Goal: Task Accomplishment & Management: Use online tool/utility

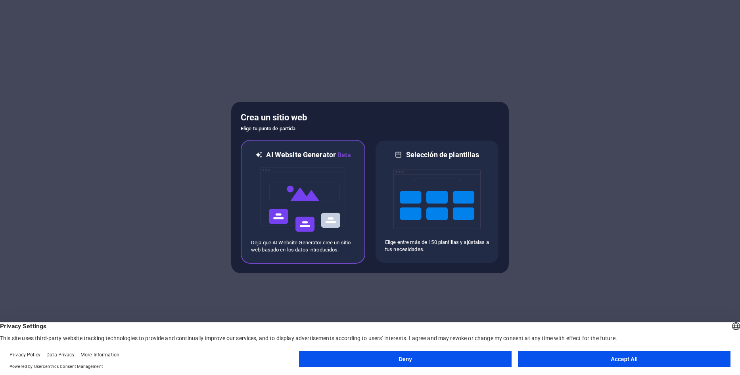
click at [312, 172] on img at bounding box center [302, 199] width 87 height 79
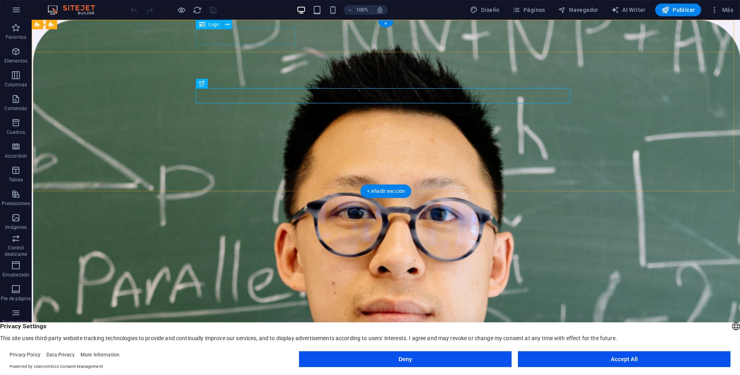
click at [249, 326] on div "SEN IDIOMAS" at bounding box center [386, 335] width 374 height 18
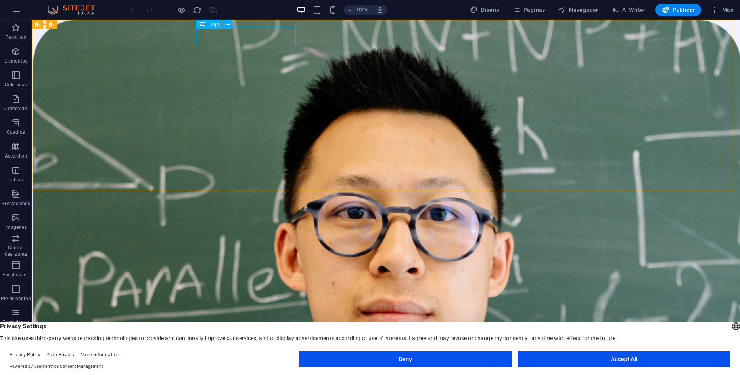
click at [217, 23] on span "Logo" at bounding box center [214, 24] width 11 height 5
click at [228, 24] on icon at bounding box center [227, 25] width 4 height 8
click at [211, 23] on span "Logo" at bounding box center [214, 24] width 11 height 5
click at [229, 27] on icon at bounding box center [227, 25] width 4 height 8
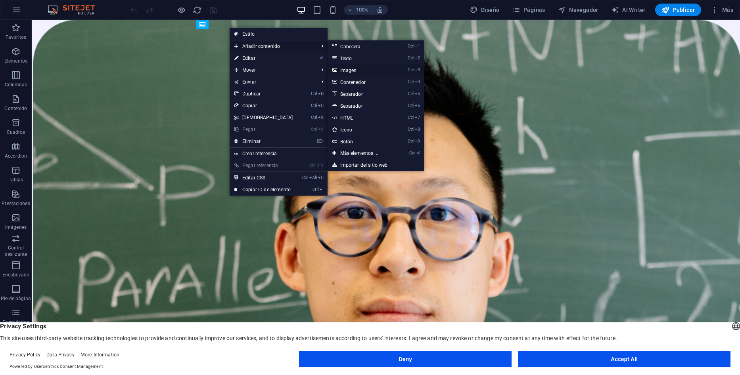
click at [334, 68] on icon at bounding box center [334, 70] width 4 height 12
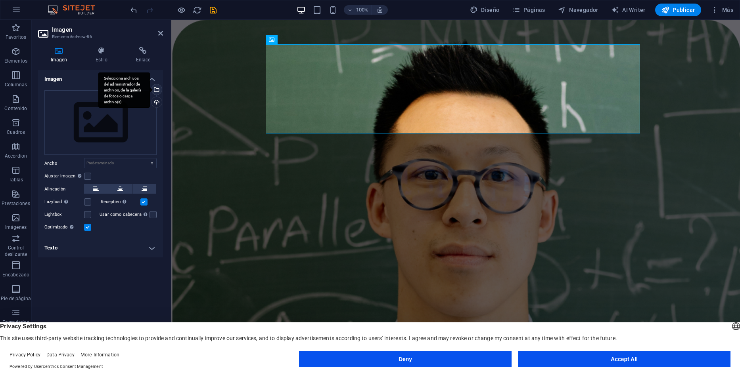
click at [150, 91] on div "Selecciona archivos del administrador de archivos, de la galería de fotos o car…" at bounding box center [124, 91] width 52 height 36
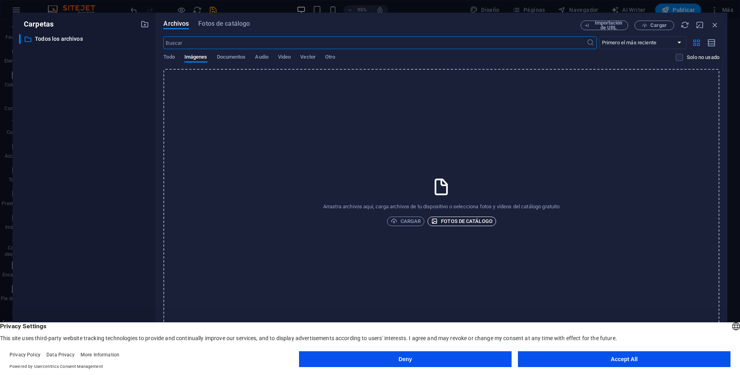
click at [441, 224] on span "Fotos de catálogo" at bounding box center [461, 222] width 61 height 10
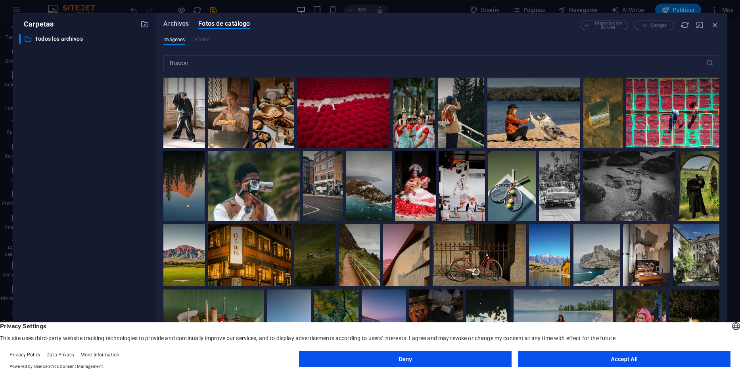
click at [184, 24] on span "Archivos" at bounding box center [175, 24] width 25 height 10
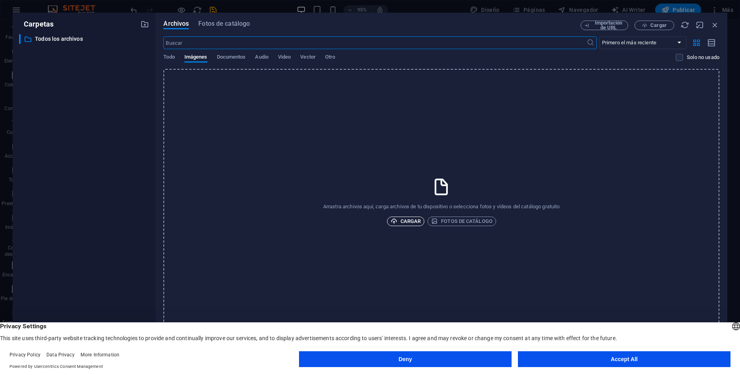
click at [409, 222] on span "Cargar" at bounding box center [405, 222] width 31 height 10
click at [595, 363] on button "Accept All" at bounding box center [624, 360] width 212 height 16
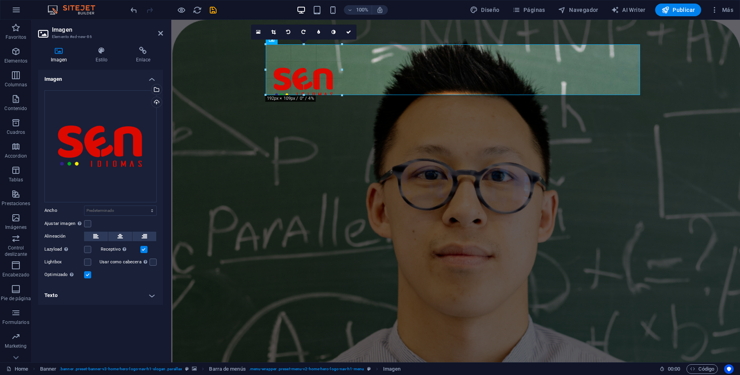
drag, startPoint x: 345, startPoint y: 89, endPoint x: 196, endPoint y: 46, distance: 155.1
type input "225"
select select "px"
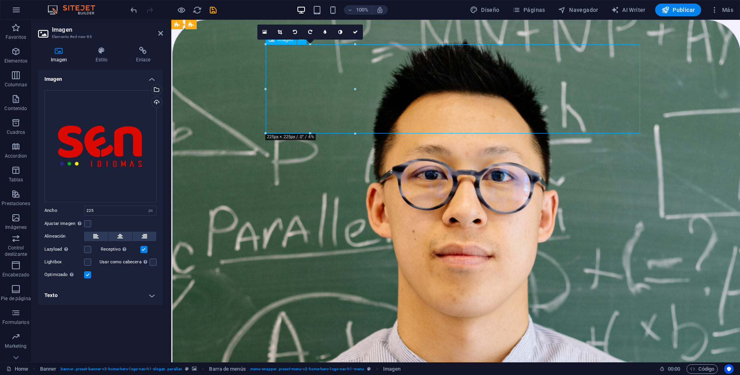
drag, startPoint x: 331, startPoint y: 99, endPoint x: 330, endPoint y: 125, distance: 26.2
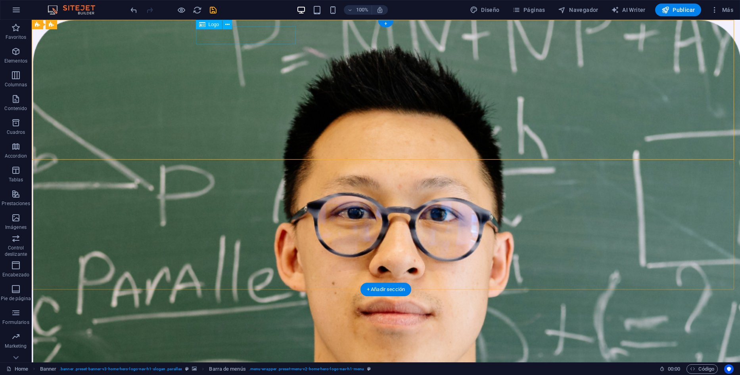
click at [258, 351] on div "SEN IDIOMAS" at bounding box center [386, 360] width 374 height 18
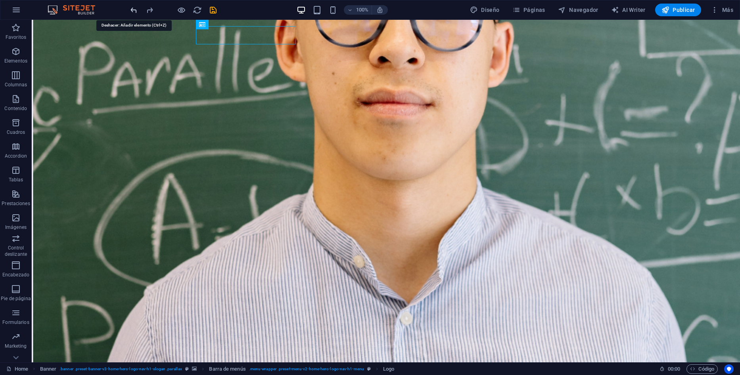
click at [135, 11] on icon "undo" at bounding box center [133, 10] width 9 height 9
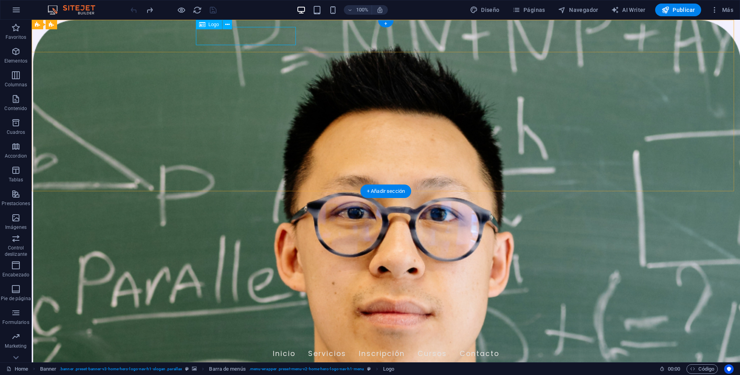
click at [274, 326] on div "SEN IDIOMAS" at bounding box center [386, 335] width 374 height 18
click at [230, 25] on button at bounding box center [227, 25] width 10 height 10
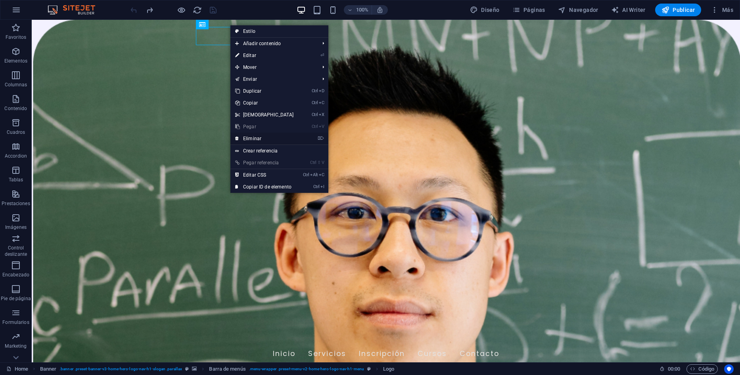
click at [262, 138] on link "⌦ Eliminar" at bounding box center [264, 139] width 68 height 12
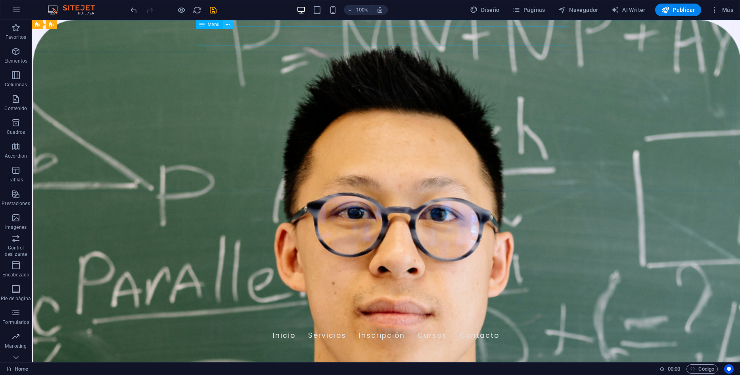
click at [226, 24] on icon at bounding box center [228, 25] width 4 height 8
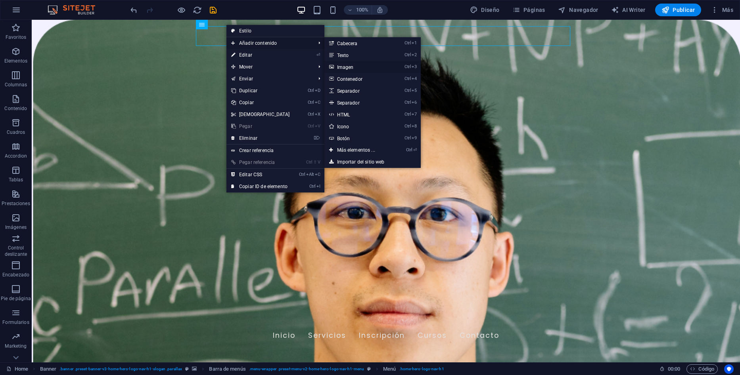
click at [336, 66] on link "Ctrl 3 Imagen" at bounding box center [357, 67] width 67 height 12
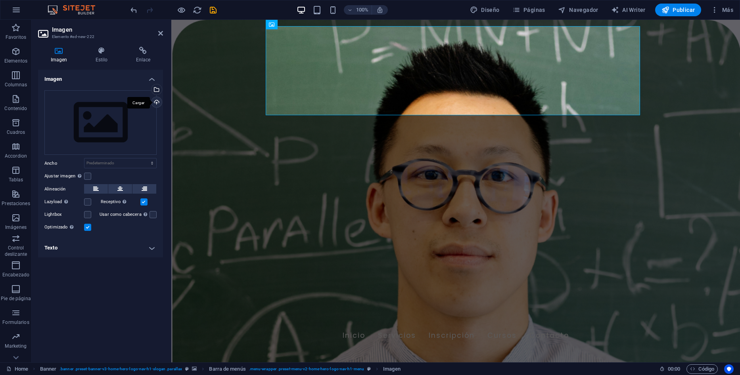
click at [157, 101] on div "Cargar" at bounding box center [156, 103] width 12 height 12
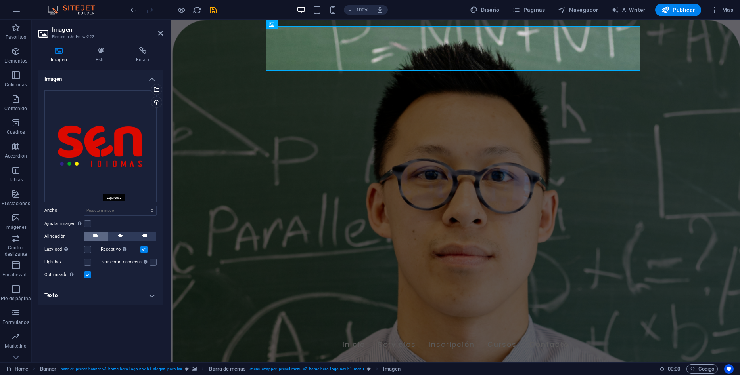
click at [90, 232] on button at bounding box center [96, 237] width 24 height 10
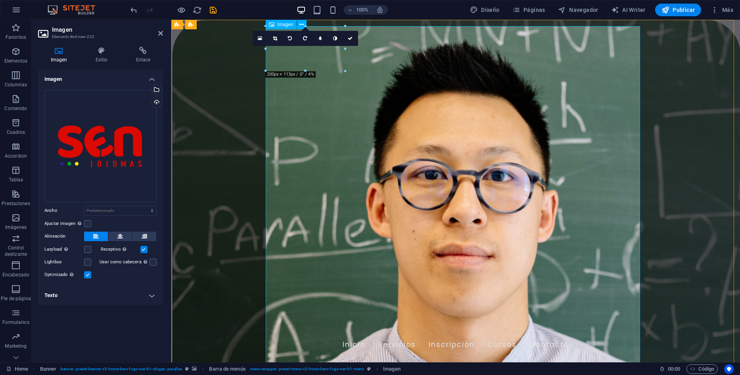
drag, startPoint x: 344, startPoint y: 71, endPoint x: 170, endPoint y: 47, distance: 176.4
type input "199"
select select "px"
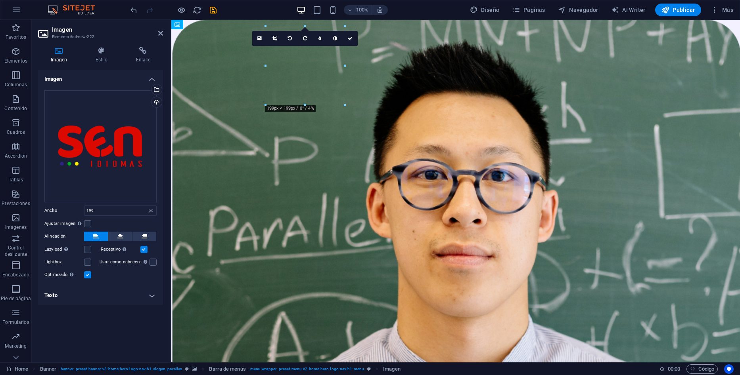
drag, startPoint x: 325, startPoint y: 70, endPoint x: 312, endPoint y: 118, distance: 49.3
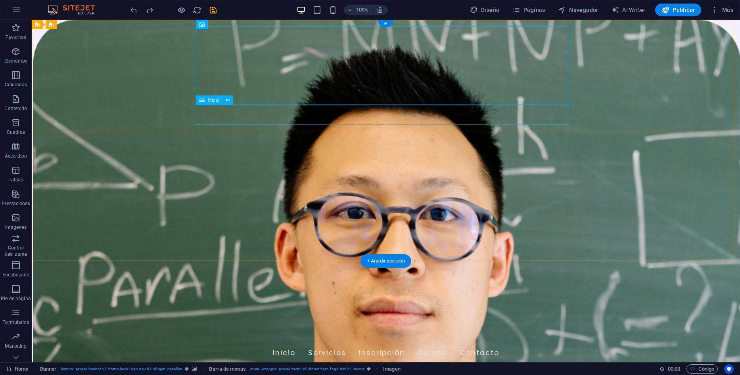
click at [281, 344] on nav "Inicio Servicios Inscripción Cursos Contacto" at bounding box center [386, 354] width 374 height 20
click at [271, 344] on nav "Inicio Servicios Inscripción Cursos Contacto" at bounding box center [386, 354] width 374 height 20
select select
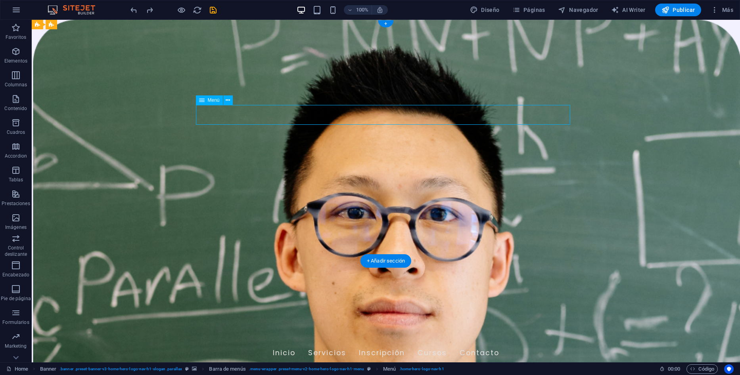
select select
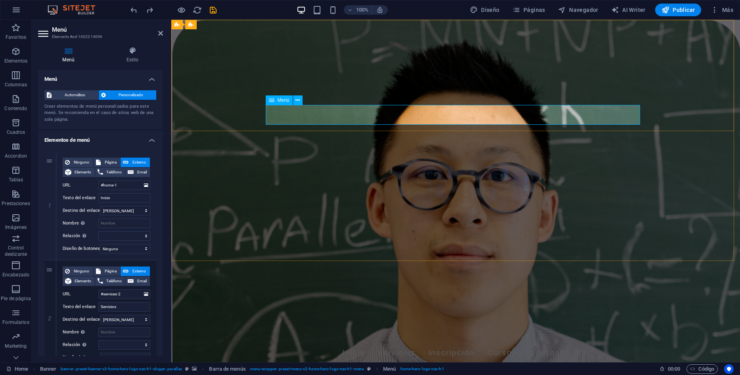
click at [335, 344] on nav "Inicio Servicios Inscripción Cursos Contacto" at bounding box center [455, 354] width 374 height 20
click at [98, 162] on icon at bounding box center [98, 163] width 5 height 10
select select
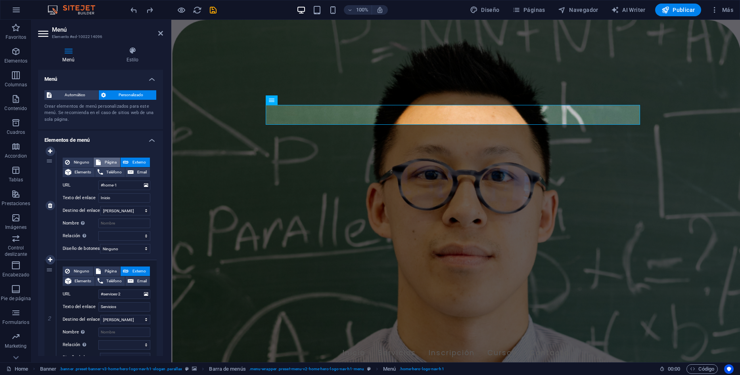
select select
click at [131, 162] on span "Externo" at bounding box center [139, 163] width 17 height 10
select select "blank"
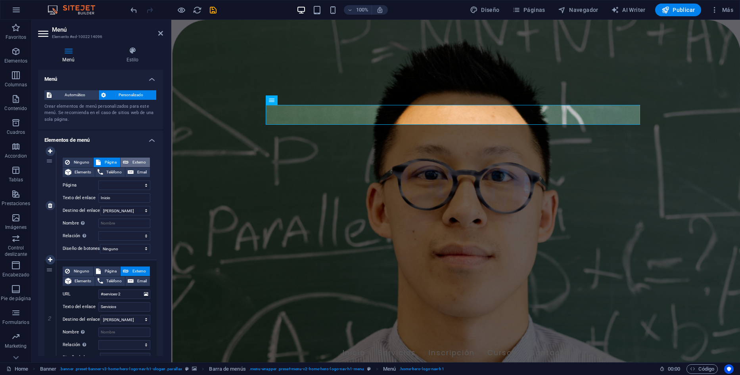
select select
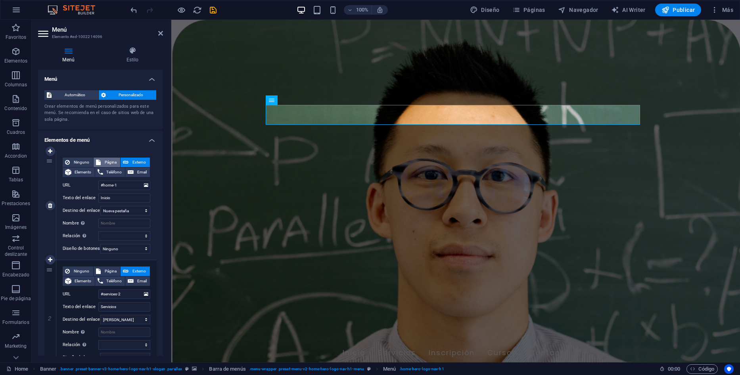
click at [112, 162] on span "Página" at bounding box center [110, 163] width 15 height 10
select select
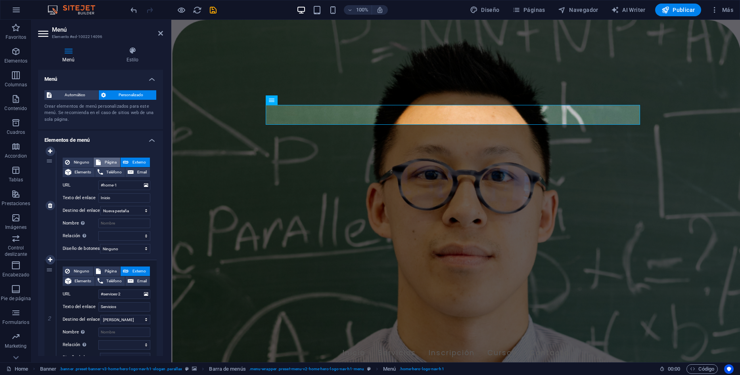
select select
click at [89, 160] on span "Ninguno" at bounding box center [81, 163] width 19 height 10
select select
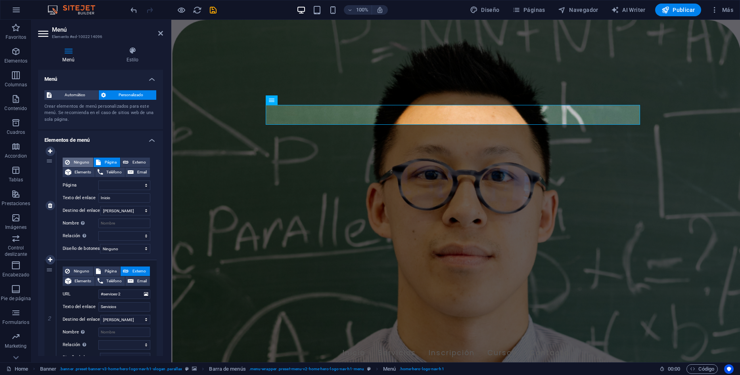
select select
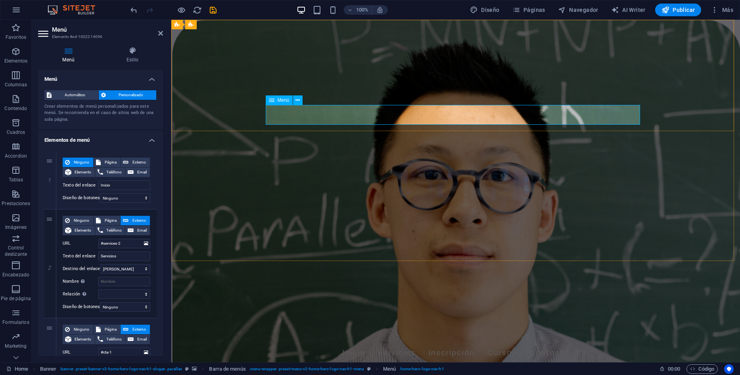
click at [308, 344] on nav "Inicio Servicios Inscripción Cursos Contacto" at bounding box center [455, 354] width 374 height 20
click at [413, 344] on nav "Inicio Servicios Inscripción Cursos Contacto" at bounding box center [455, 354] width 374 height 20
click at [100, 164] on icon at bounding box center [98, 163] width 5 height 10
select select
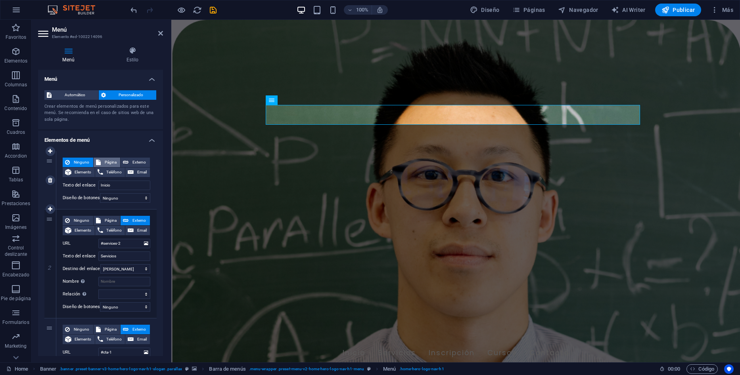
select select
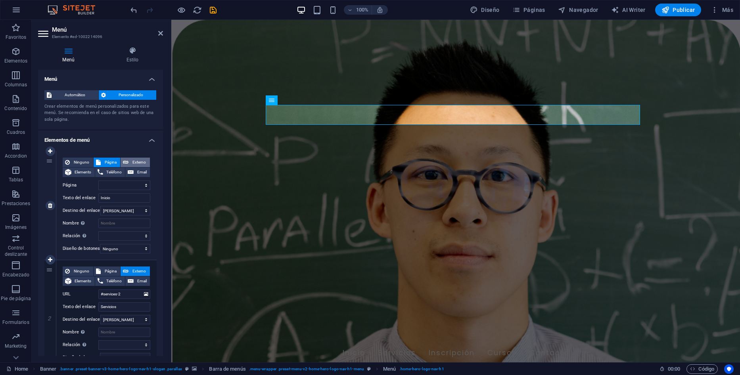
click at [134, 164] on span "Externo" at bounding box center [139, 163] width 17 height 10
select select "blank"
select select
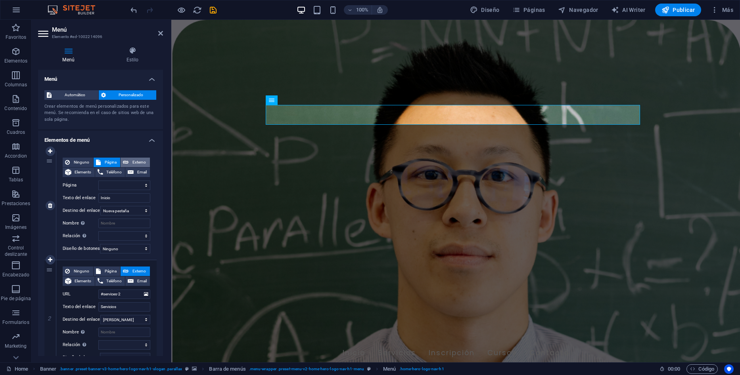
select select
click at [126, 57] on h4 "Estilo" at bounding box center [132, 55] width 61 height 17
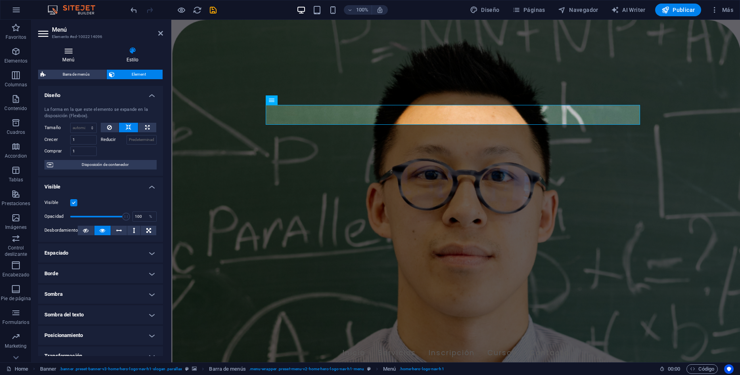
click at [75, 57] on h4 "Menú" at bounding box center [70, 55] width 64 height 17
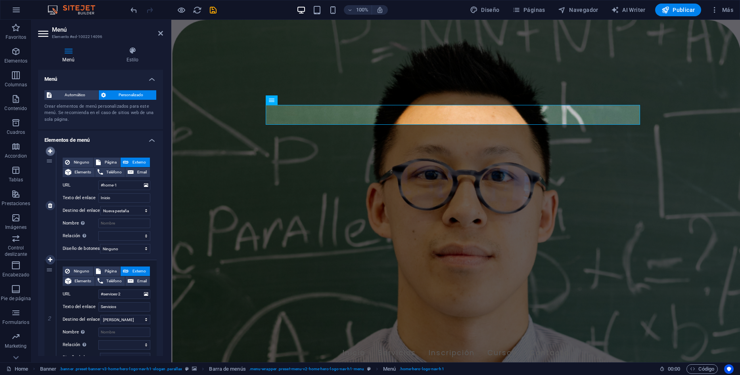
click at [53, 153] on link at bounding box center [51, 152] width 10 height 10
select select
type input "#home-1"
type input "Inicio"
select select "blank"
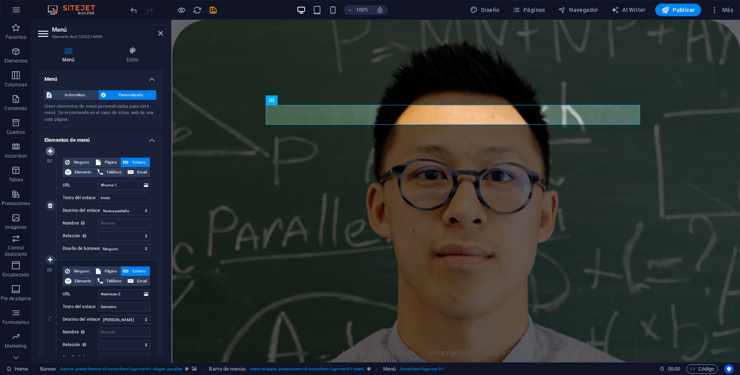
select select
type input "#services-2"
type input "Servicios"
select select
type input "#cta-1"
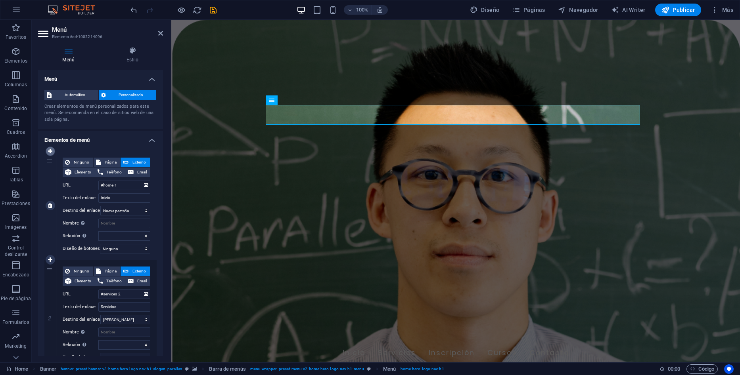
type input "Inscripción"
select select
type input "#modules-1"
type input "Cursos"
select select
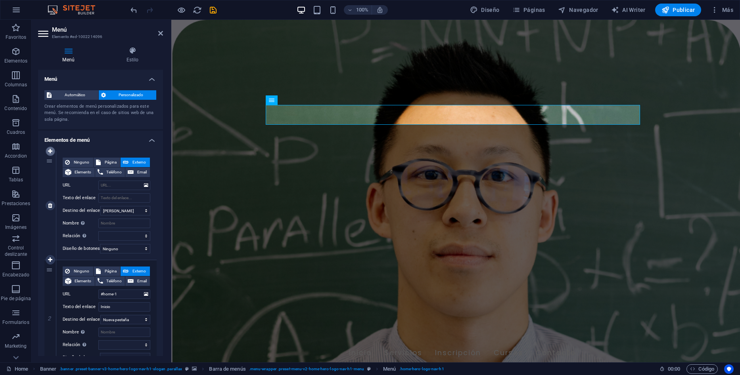
select select
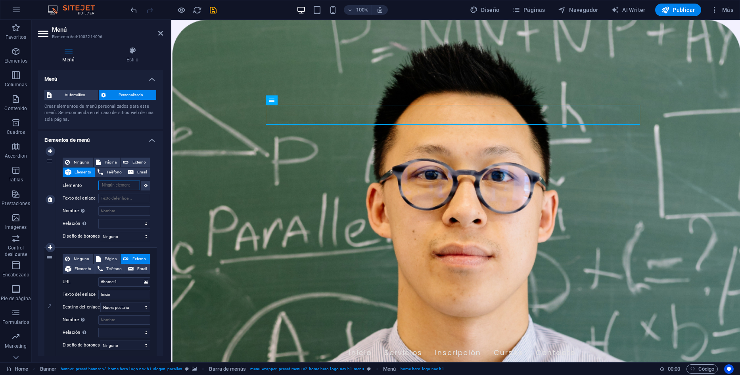
click at [124, 188] on input "Elemento" at bounding box center [119, 186] width 42 height 10
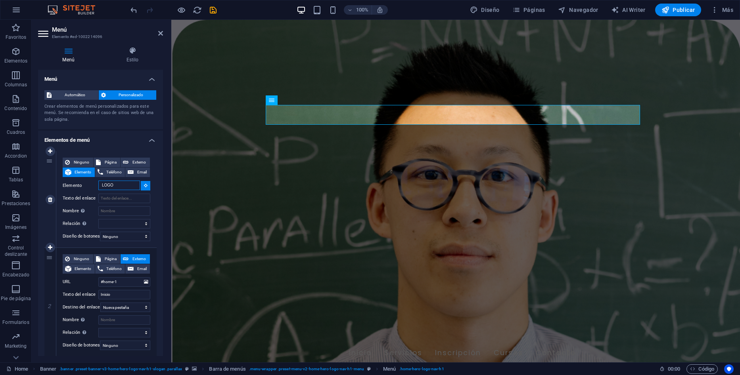
type input "LOGO"
click at [48, 159] on div "1" at bounding box center [50, 199] width 12 height 96
click at [137, 165] on span "Externo" at bounding box center [139, 163] width 17 height 10
select select "blank"
select select
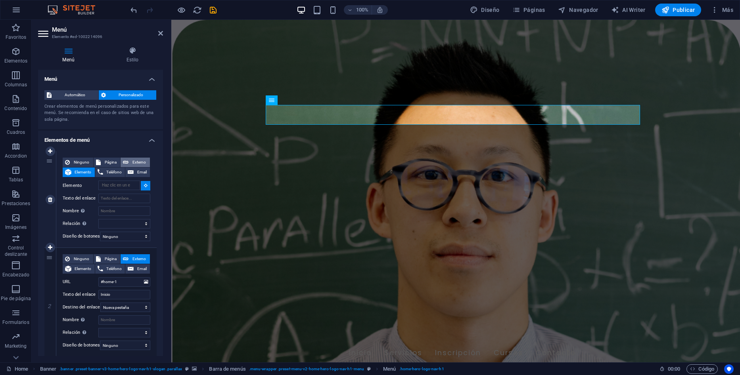
select select
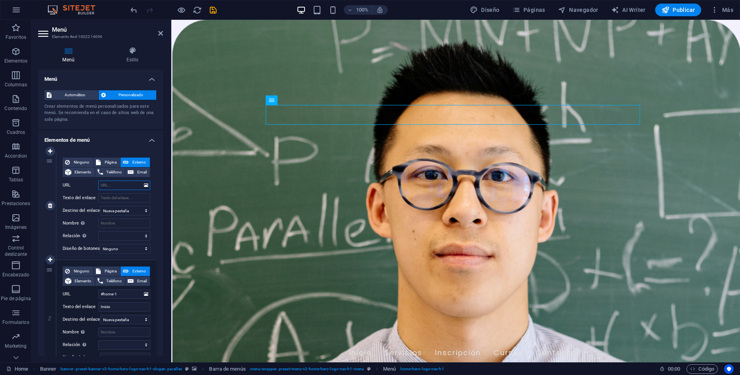
click at [101, 186] on input "URL" at bounding box center [124, 186] width 52 height 10
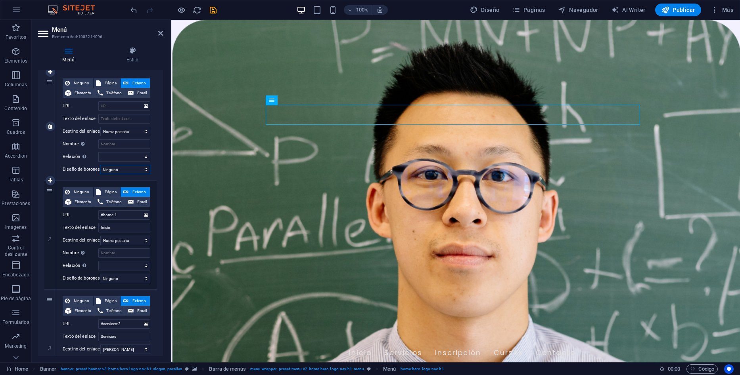
click at [123, 171] on select "Ninguno Predeterminado Principal Secundario" at bounding box center [125, 170] width 50 height 10
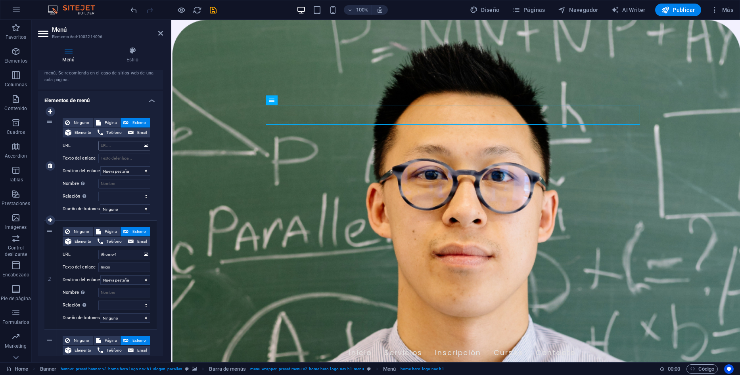
scroll to position [0, 0]
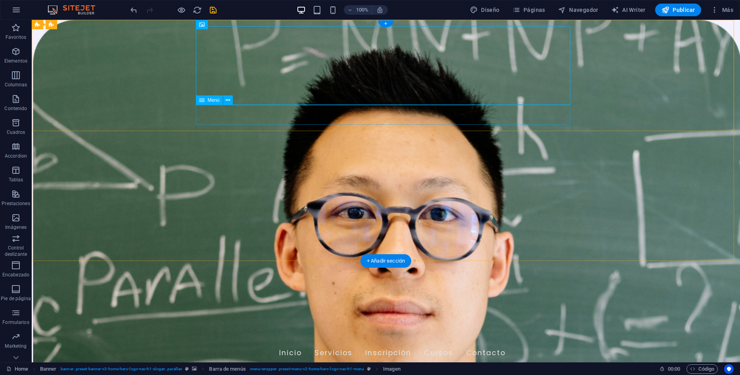
click at [279, 344] on nav "Inicio Servicios Inscripción Cursos Contacto" at bounding box center [386, 354] width 374 height 20
click at [243, 344] on nav "Inicio Servicios Inscripción Cursos Contacto" at bounding box center [386, 354] width 374 height 20
click at [217, 101] on span "Menú" at bounding box center [214, 100] width 12 height 5
click at [228, 101] on icon at bounding box center [228, 100] width 4 height 8
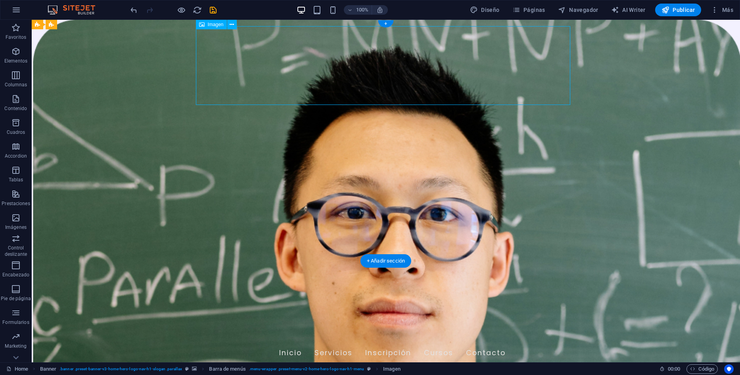
drag, startPoint x: 212, startPoint y: 49, endPoint x: 106, endPoint y: 43, distance: 106.4
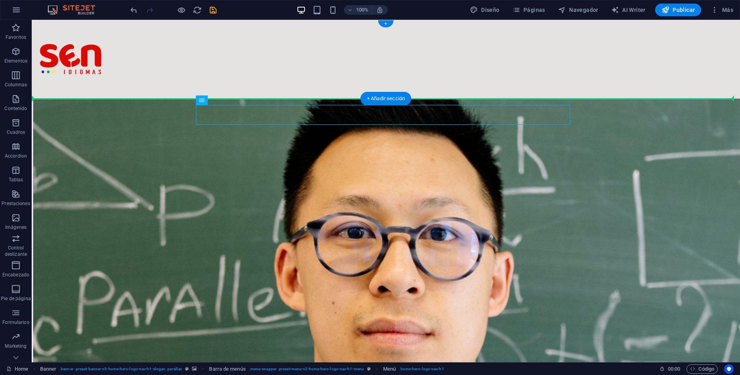
drag, startPoint x: 323, startPoint y: 115, endPoint x: 352, endPoint y: 61, distance: 61.9
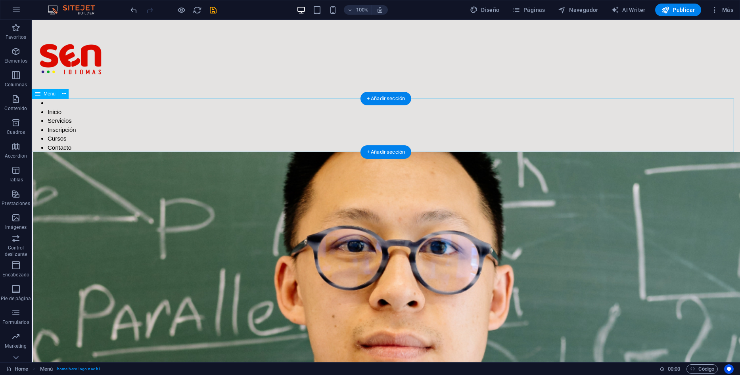
click at [120, 125] on nav "Inicio Servicios Inscripción Cursos Contacto" at bounding box center [386, 126] width 708 height 54
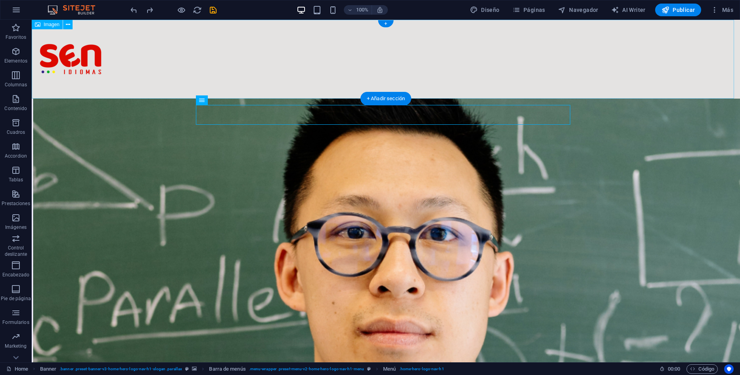
click at [278, 44] on figure at bounding box center [386, 59] width 708 height 79
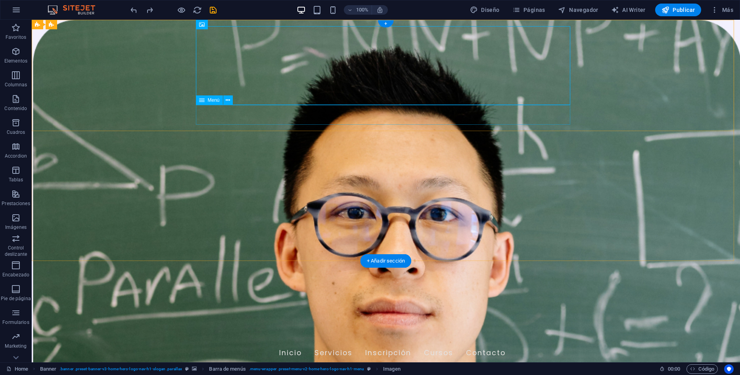
click at [314, 344] on nav "Inicio Servicios Inscripción Cursos Contacto" at bounding box center [386, 354] width 374 height 20
click at [127, 9] on div "100% Diseño Páginas Navegador AI Writer Publicar Más" at bounding box center [369, 9] width 739 height 19
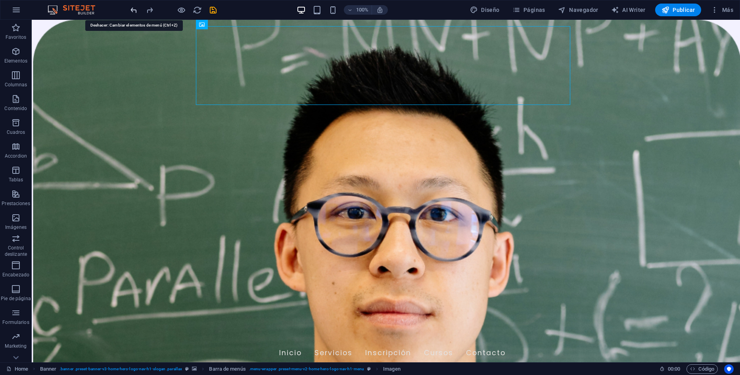
click at [132, 9] on icon "undo" at bounding box center [133, 10] width 9 height 9
click at [136, 9] on icon "undo" at bounding box center [133, 10] width 9 height 9
click at [134, 9] on icon "undo" at bounding box center [133, 10] width 9 height 9
click at [132, 12] on icon "undo" at bounding box center [133, 10] width 9 height 9
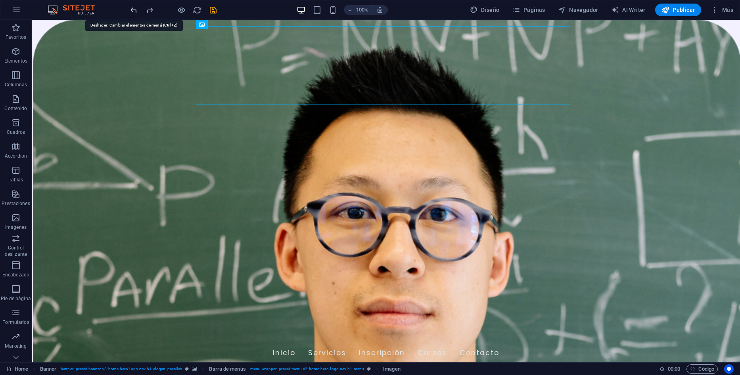
click at [132, 12] on icon "undo" at bounding box center [133, 10] width 9 height 9
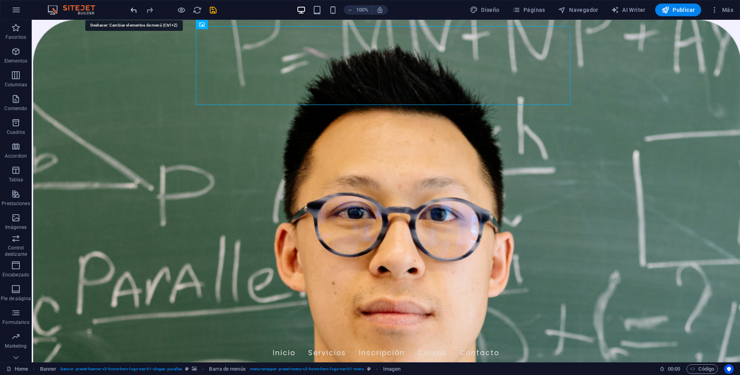
click at [132, 12] on icon "undo" at bounding box center [133, 10] width 9 height 9
click at [154, 9] on icon "redo" at bounding box center [149, 10] width 9 height 9
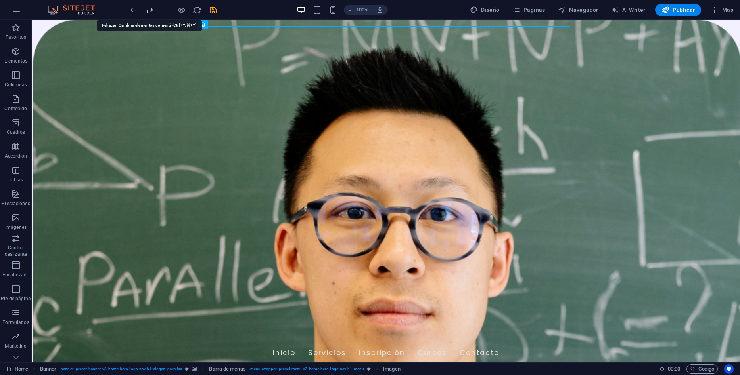
click at [154, 9] on icon "redo" at bounding box center [149, 10] width 9 height 9
click at [136, 9] on icon "undo" at bounding box center [133, 10] width 9 height 9
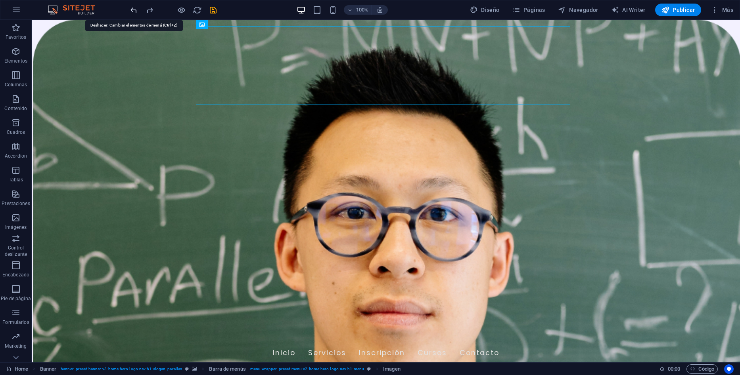
click at [136, 9] on icon "undo" at bounding box center [133, 10] width 9 height 9
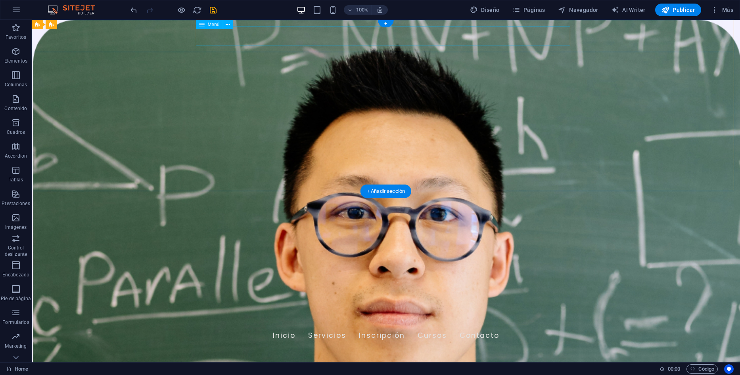
click at [248, 326] on nav "Inicio Servicios Inscripción Cursos Contacto" at bounding box center [386, 336] width 374 height 20
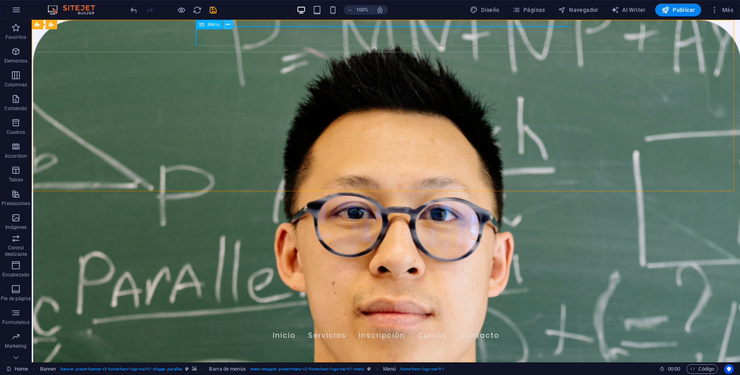
click at [229, 28] on icon at bounding box center [228, 25] width 4 height 8
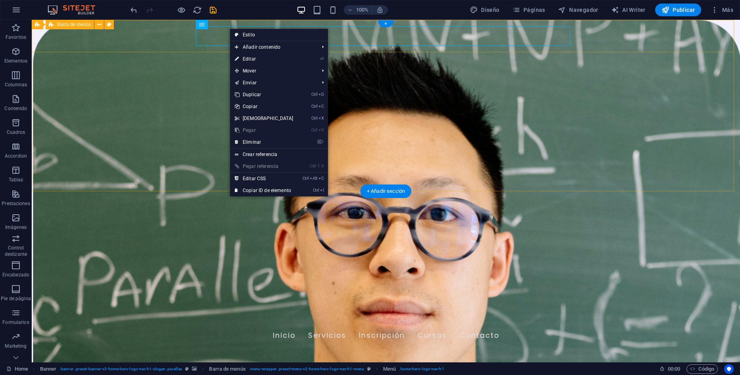
click at [166, 320] on div "Inicio Servicios Inscripción Cursos Contacto" at bounding box center [386, 336] width 708 height 33
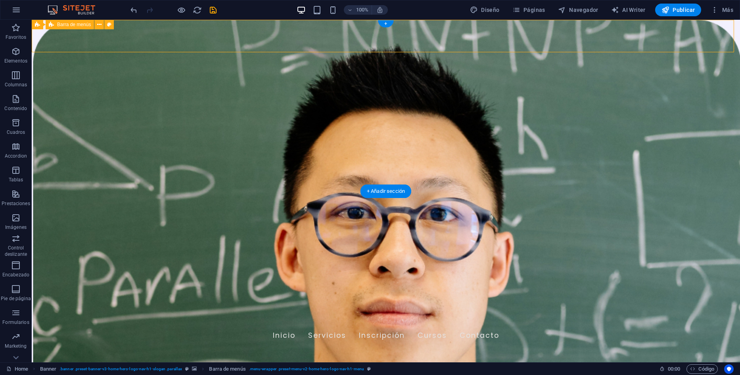
click at [122, 320] on div "Inicio Servicios Inscripción Cursos Contacto" at bounding box center [386, 336] width 708 height 33
click at [109, 26] on icon at bounding box center [109, 25] width 4 height 8
select select "rem"
select select "preset-menu-v2-home-hero-logo-nav-h1-menu"
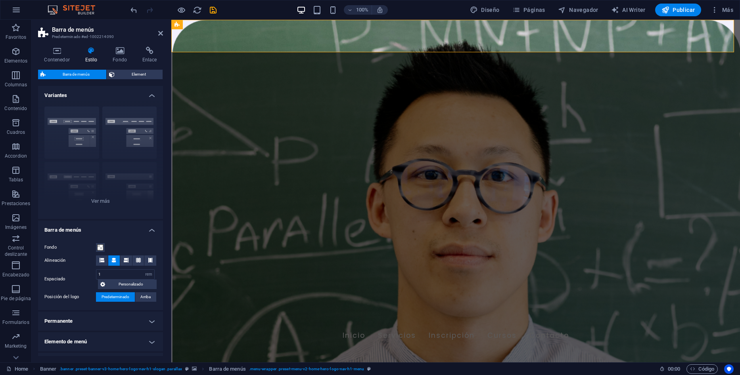
scroll to position [40, 0]
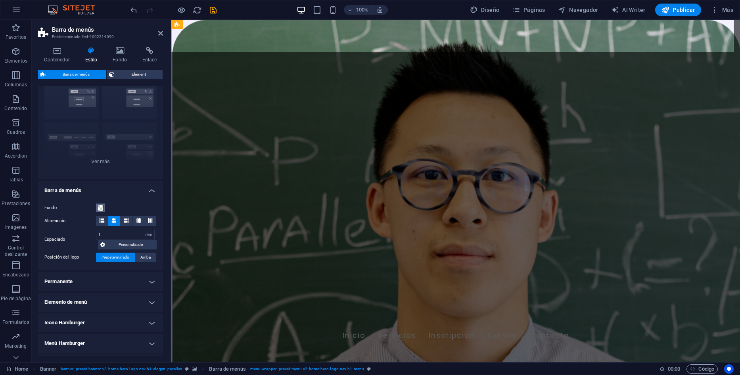
click at [101, 205] on span at bounding box center [100, 208] width 6 height 6
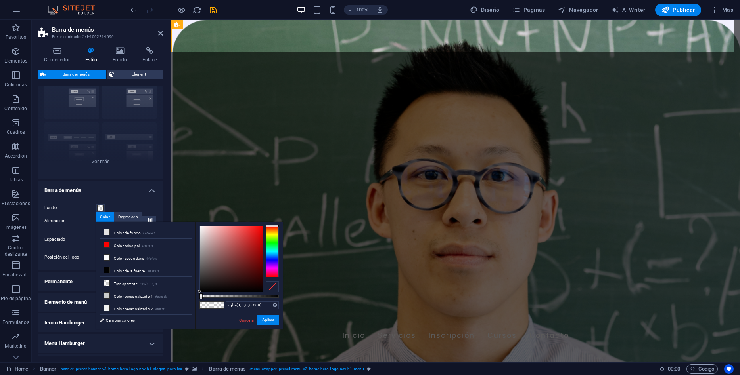
click at [66, 213] on div "Fondo Alineación Espaciado 1 px rem % vh vw Personalizado Personalizado 1 px re…" at bounding box center [100, 232] width 128 height 75
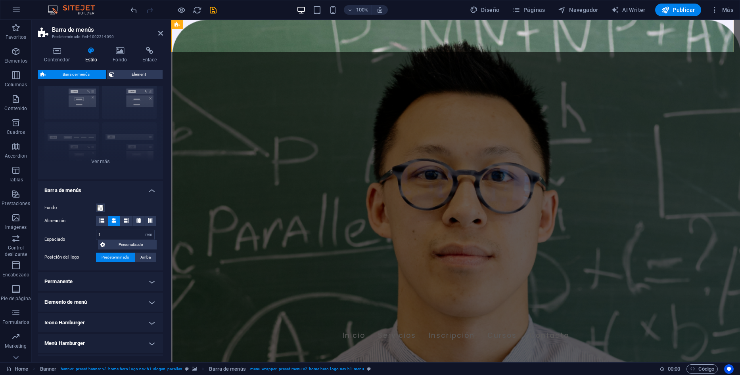
scroll to position [89, 0]
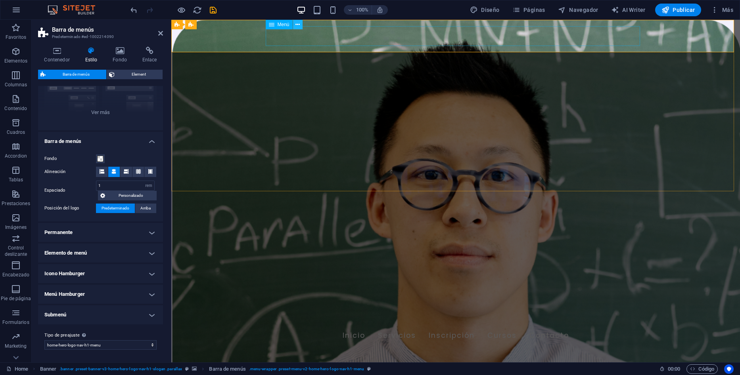
click at [296, 29] on icon at bounding box center [297, 25] width 4 height 8
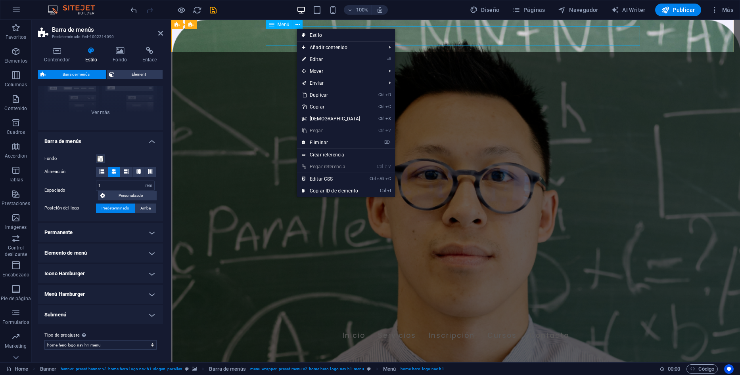
click at [284, 27] on div "Menú" at bounding box center [279, 25] width 27 height 10
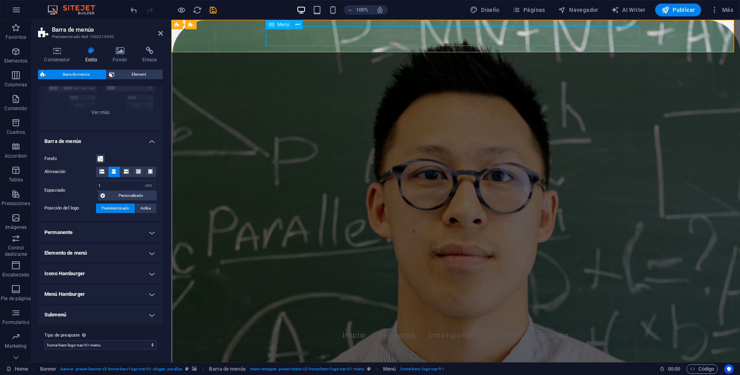
click at [284, 23] on span "Menú" at bounding box center [283, 24] width 12 height 5
click at [220, 320] on div "Inicio Servicios Inscripción Cursos Contacto" at bounding box center [455, 336] width 568 height 33
click at [237, 27] on icon at bounding box center [239, 25] width 4 height 8
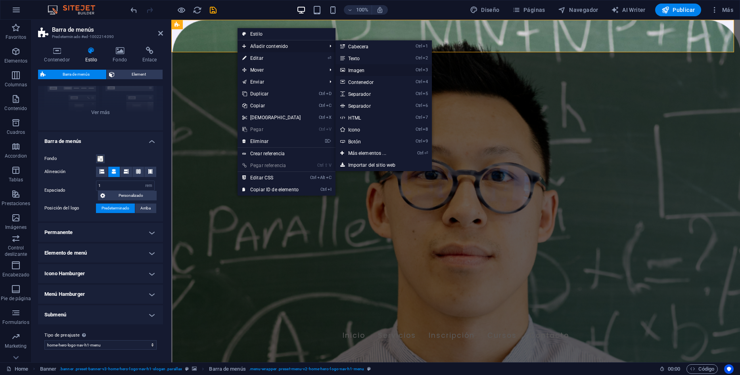
click at [370, 73] on link "Ctrl 3 Imagen" at bounding box center [368, 70] width 67 height 12
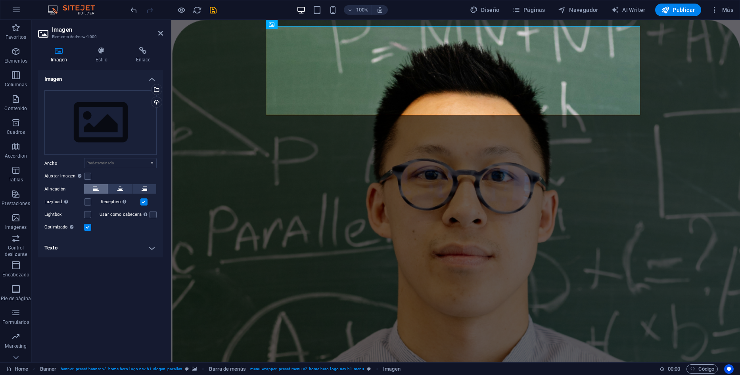
click at [94, 186] on icon at bounding box center [96, 189] width 6 height 10
click at [149, 216] on div "La imagen se ajustará en una etiqueta de cabecera H1. Resulta útil para dar al …" at bounding box center [146, 215] width 8 height 10
click at [0, 0] on input "Usar como cabecera La imagen se ajustará en una etiqueta de cabecera H1. Result…" at bounding box center [0, 0] width 0 height 0
click at [154, 103] on div "Cargar" at bounding box center [156, 103] width 12 height 12
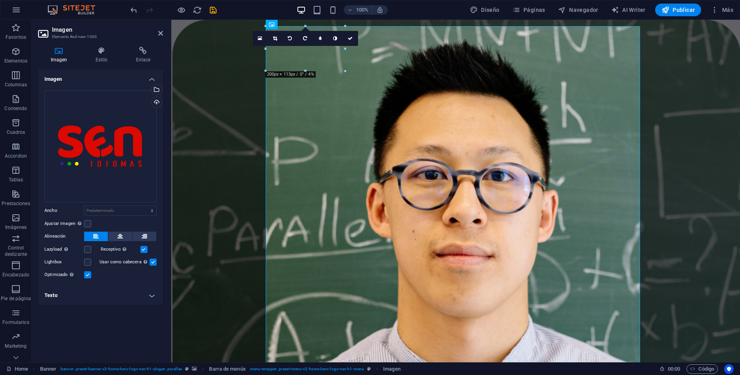
click at [343, 72] on div at bounding box center [345, 71] width 5 height 5
drag, startPoint x: 343, startPoint y: 72, endPoint x: 339, endPoint y: 69, distance: 4.6
type input "196"
select select "px"
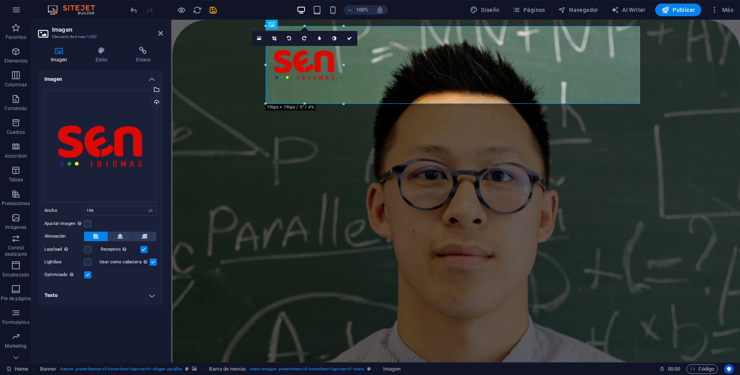
drag, startPoint x: 342, startPoint y: 71, endPoint x: 169, endPoint y: 51, distance: 173.6
click at [341, 71] on div "180 170 160 150 140 130 120 110 100 90 80 70 60 50 40 30 20 10 0 -10 -20 -30 -4…" at bounding box center [305, 65] width 78 height 78
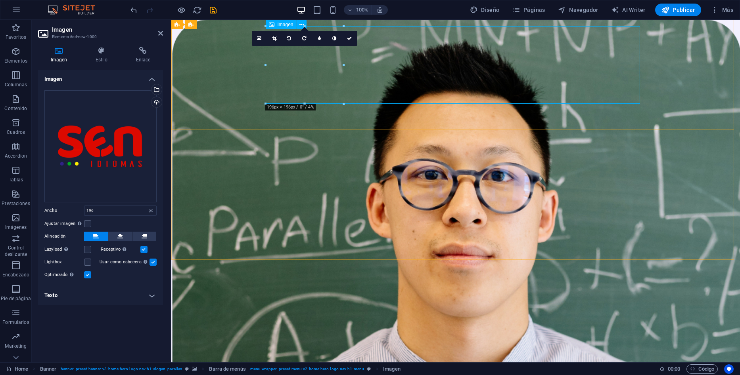
drag, startPoint x: 432, startPoint y: 69, endPoint x: 409, endPoint y: 71, distance: 23.1
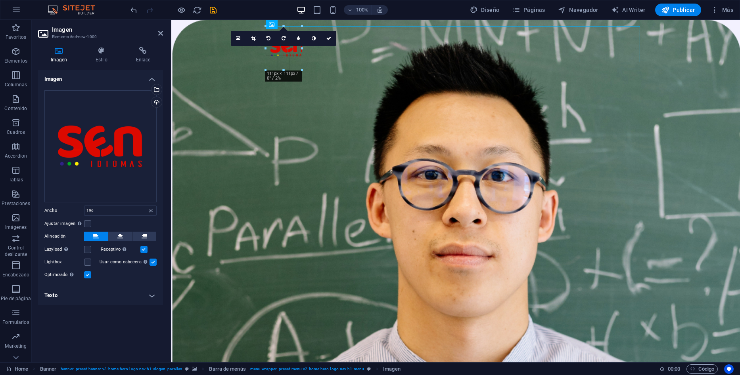
drag, startPoint x: 343, startPoint y: 27, endPoint x: 116, endPoint y: 48, distance: 228.2
type input "91"
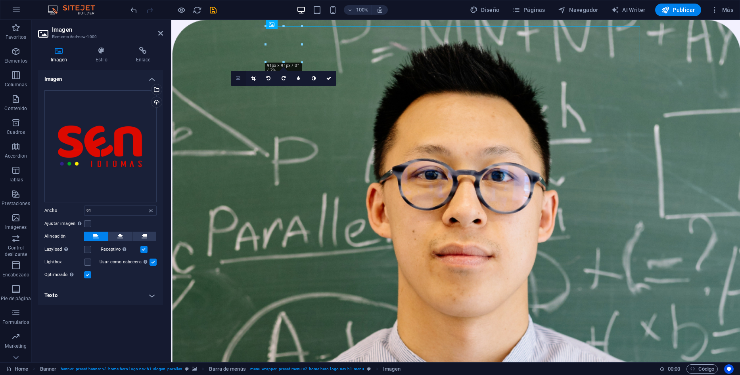
click at [242, 80] on link at bounding box center [238, 78] width 15 height 15
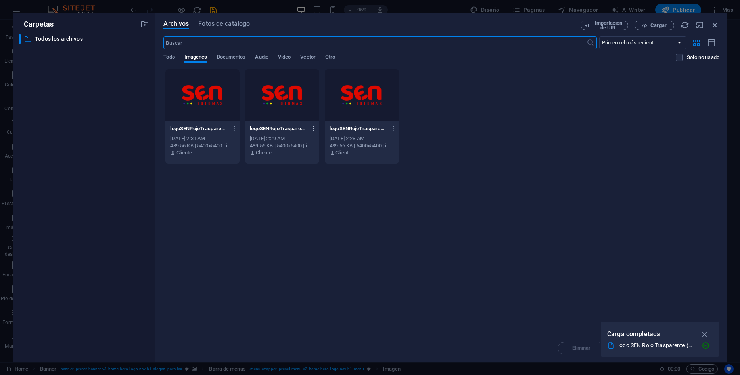
click at [313, 130] on icon "button" at bounding box center [314, 128] width 8 height 7
click at [300, 280] on h6 "Eliminar" at bounding box center [319, 283] width 38 height 10
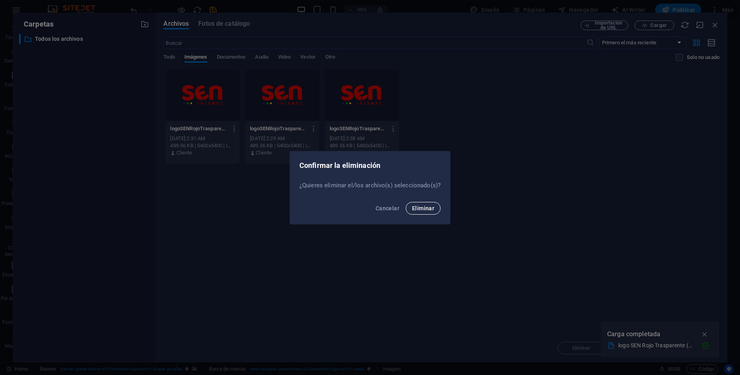
click at [416, 207] on span "Eliminar" at bounding box center [423, 208] width 22 height 6
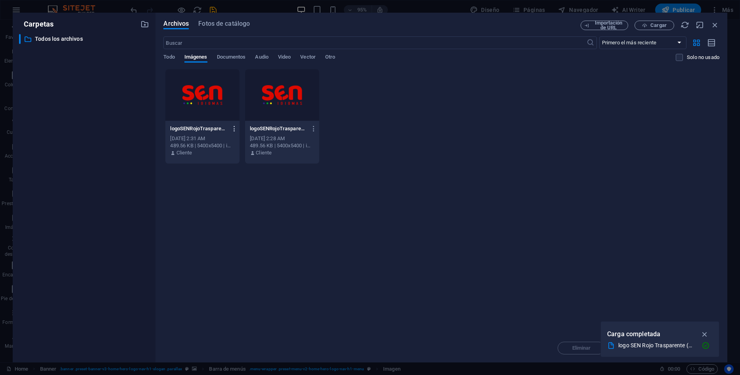
click at [233, 129] on icon "button" at bounding box center [235, 128] width 8 height 7
click at [236, 286] on h6 "Eliminar" at bounding box center [239, 283] width 38 height 10
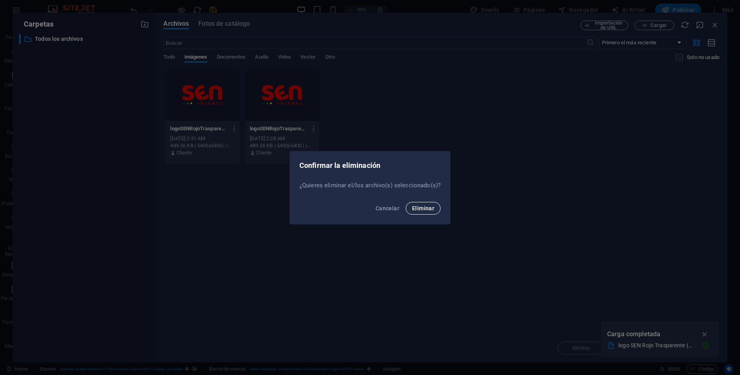
click at [434, 209] on button "Eliminar" at bounding box center [423, 208] width 35 height 13
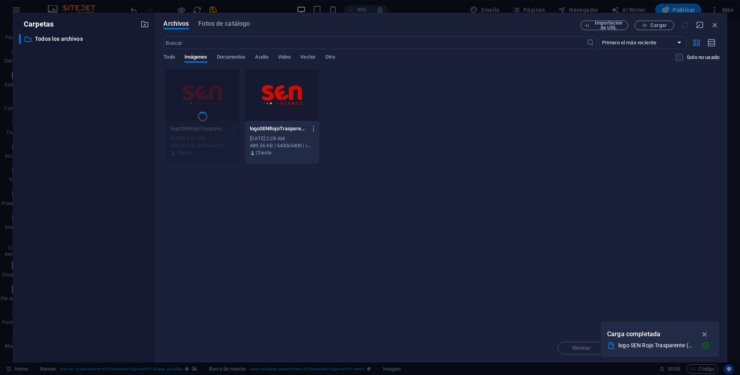
click at [452, 157] on div "logoSENRojoTrasparente1-8LBMjI6fj4ZPVaRZE_azCg.png logoSENRojoTrasparente1-8LBM…" at bounding box center [441, 116] width 556 height 95
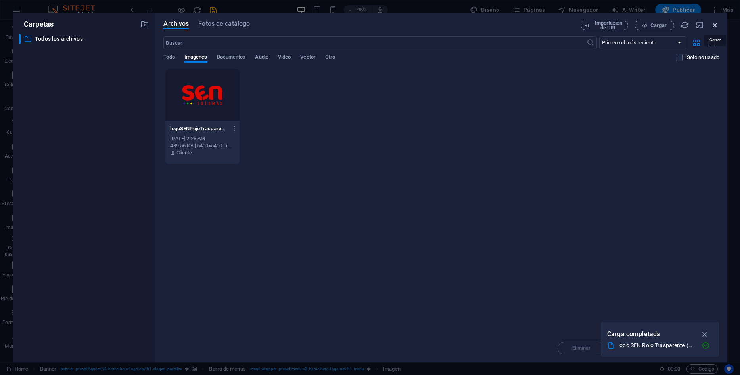
drag, startPoint x: 545, startPoint y: 6, endPoint x: 716, endPoint y: 26, distance: 172.4
click at [716, 26] on icon "button" at bounding box center [714, 25] width 9 height 9
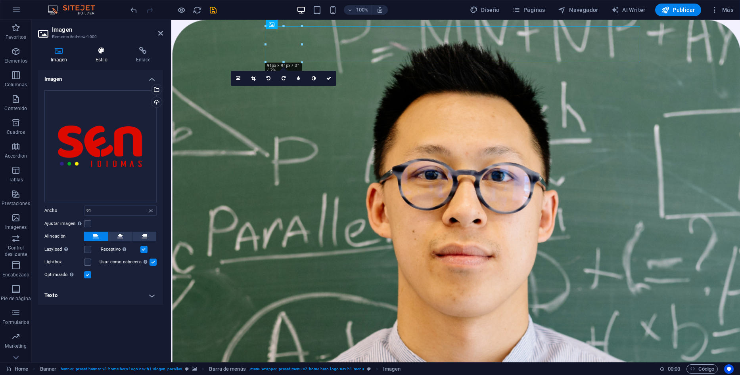
click at [107, 63] on h4 "Estilo" at bounding box center [103, 55] width 40 height 17
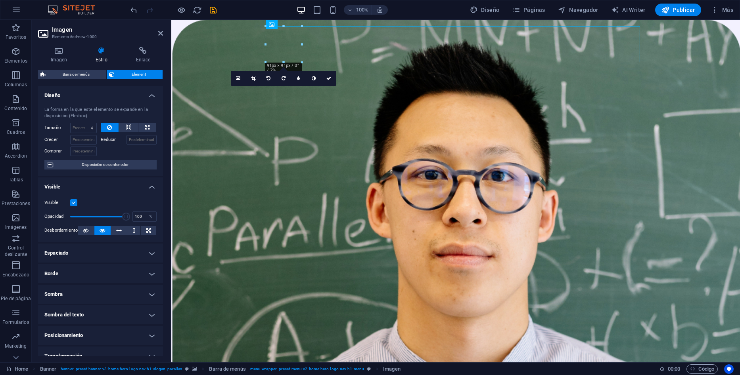
click at [109, 253] on h4 "Espaciado" at bounding box center [100, 253] width 125 height 19
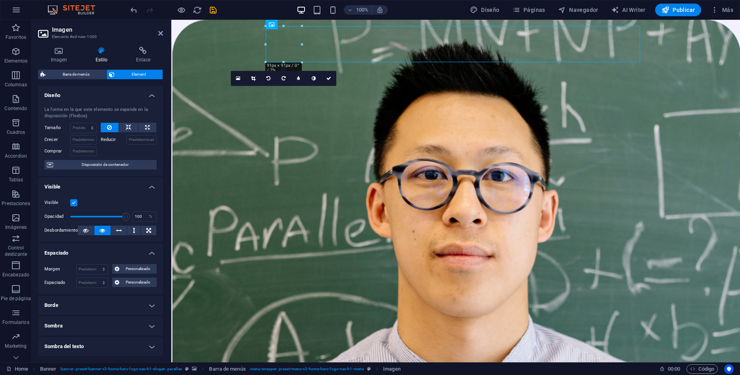
click at [83, 310] on h4 "Borde" at bounding box center [100, 305] width 125 height 19
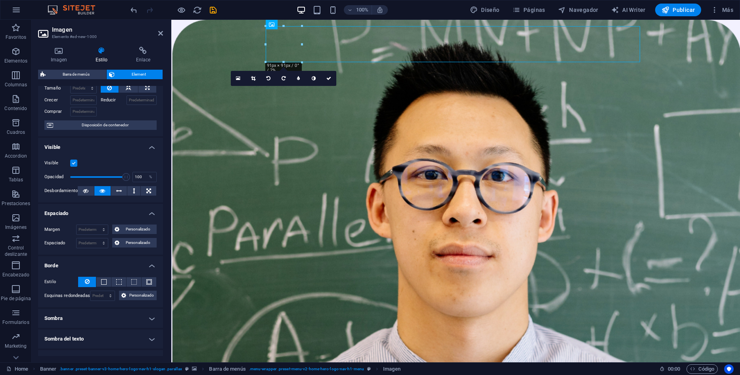
scroll to position [79, 0]
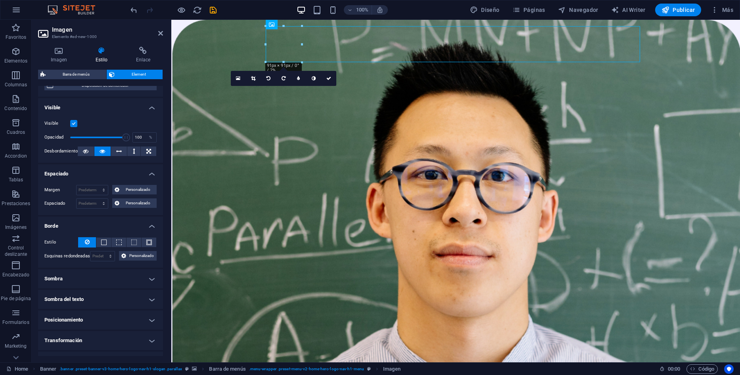
click at [94, 281] on h4 "Sombra" at bounding box center [100, 279] width 125 height 19
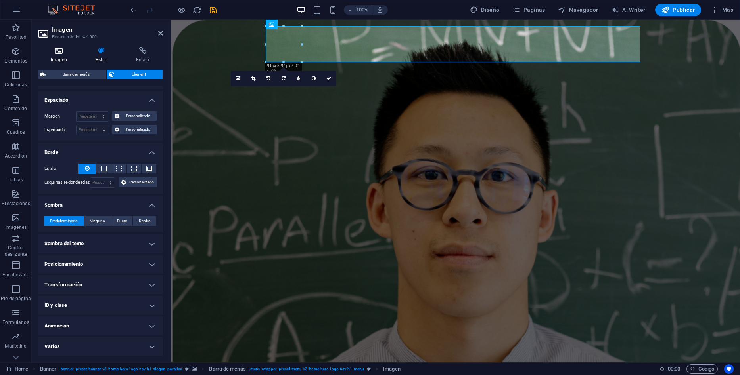
click at [61, 56] on h4 "Imagen" at bounding box center [60, 55] width 45 height 17
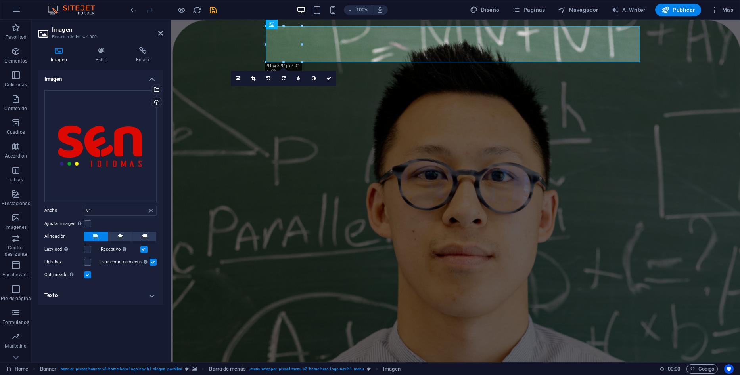
click at [143, 252] on label at bounding box center [143, 249] width 7 height 7
click at [0, 0] on input "Receptivo Automáticamente cargar tamaños optimizados de smartphone e imagen ret…" at bounding box center [0, 0] width 0 height 0
click at [151, 264] on label at bounding box center [152, 262] width 7 height 7
click at [0, 0] on input "Usar como cabecera La imagen se ajustará en una etiqueta de cabecera H1. Result…" at bounding box center [0, 0] width 0 height 0
click at [151, 264] on label at bounding box center [152, 262] width 7 height 7
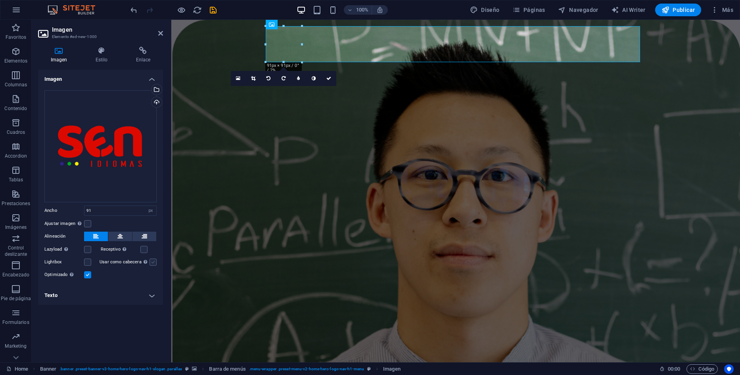
click at [0, 0] on input "Usar como cabecera La imagen se ajustará en una etiqueta de cabecera H1. Result…" at bounding box center [0, 0] width 0 height 0
click at [81, 306] on div "Imagen Arrastra archivos aquí, haz clic para escoger archivos o selecciona arch…" at bounding box center [100, 213] width 125 height 287
click at [103, 59] on h4 "Estilo" at bounding box center [103, 55] width 40 height 17
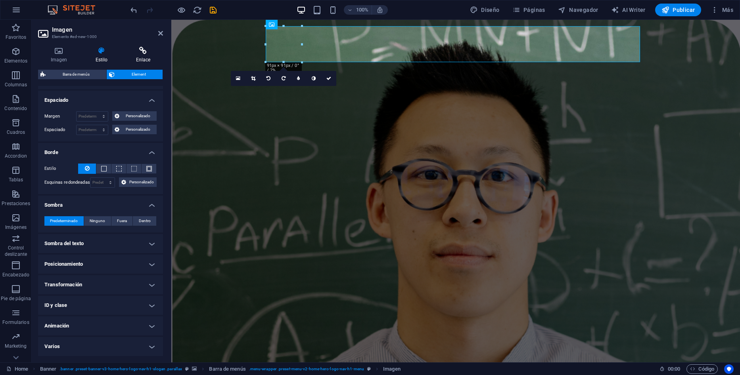
click at [146, 49] on icon at bounding box center [143, 51] width 40 height 8
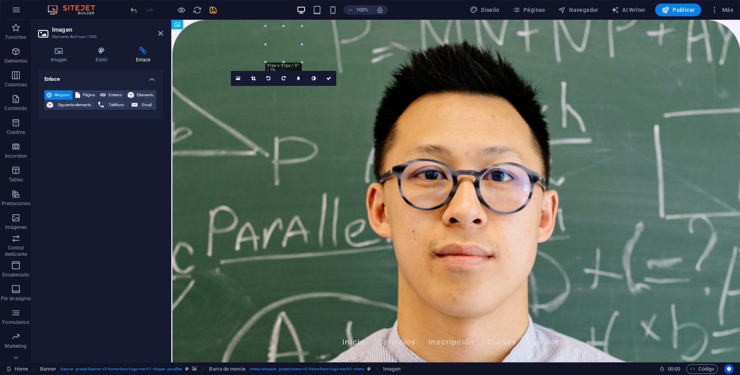
drag, startPoint x: 279, startPoint y: 49, endPoint x: 285, endPoint y: 48, distance: 6.5
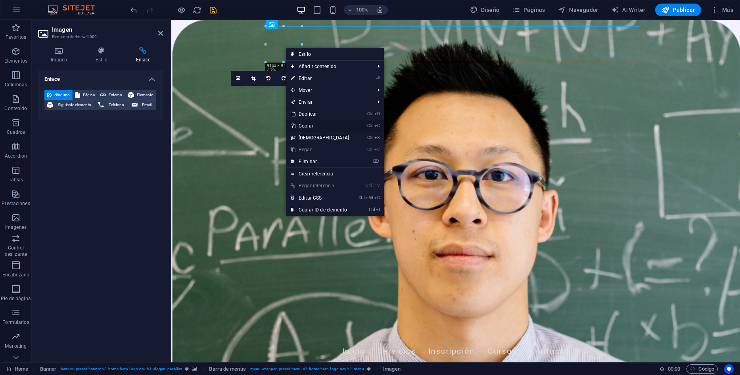
click at [319, 123] on link "Ctrl C Copiar" at bounding box center [320, 126] width 68 height 12
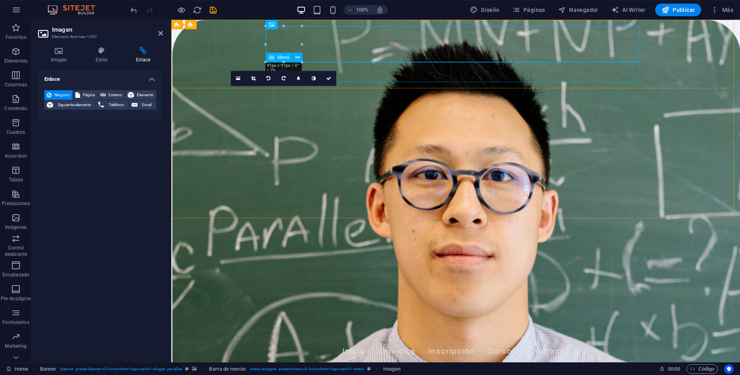
click at [346, 342] on nav "Inicio Servicios Inscripción Cursos Contacto" at bounding box center [455, 352] width 374 height 20
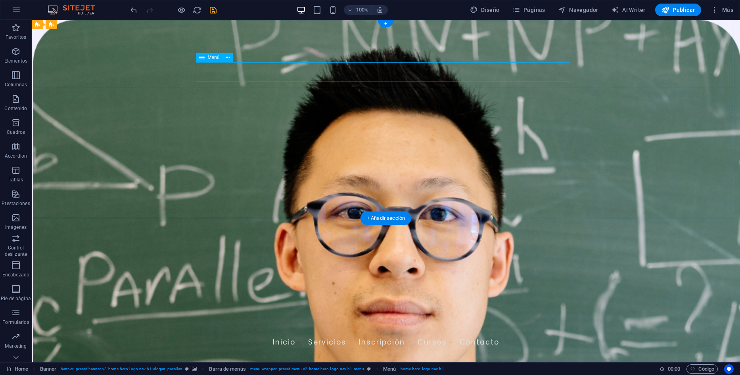
click at [226, 333] on nav "Inicio Servicios Inscripción Cursos Contacto" at bounding box center [386, 343] width 374 height 20
click at [227, 61] on icon at bounding box center [228, 58] width 4 height 8
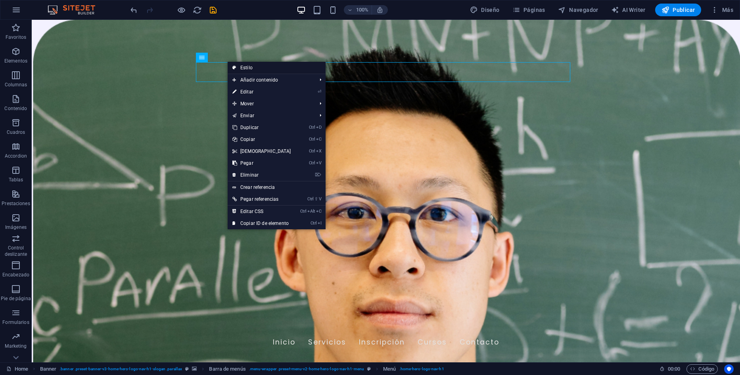
click at [254, 72] on link "Estilo" at bounding box center [277, 68] width 98 height 12
select select "rem"
select select "preset-menu-v2-home-hero-logo-nav-h1-menu"
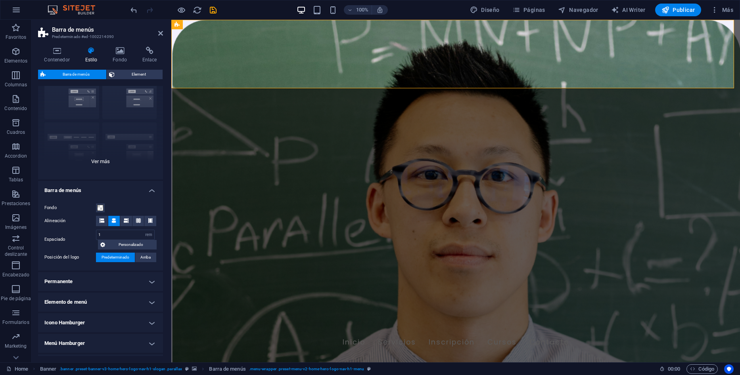
scroll to position [0, 0]
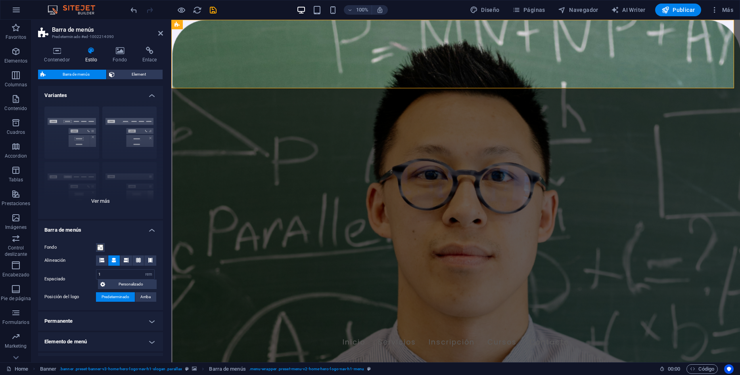
click at [77, 130] on div "Borde Centrado Predeterminado Fijo Loki Desencadenador Ancho XXL" at bounding box center [100, 159] width 125 height 119
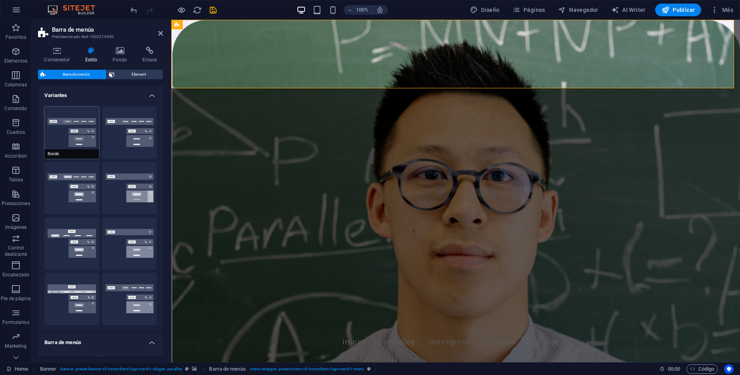
click at [71, 144] on button "Borde" at bounding box center [71, 133] width 55 height 52
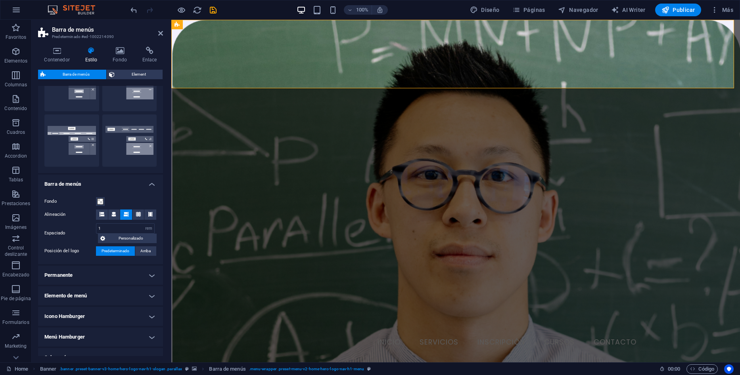
scroll to position [198, 0]
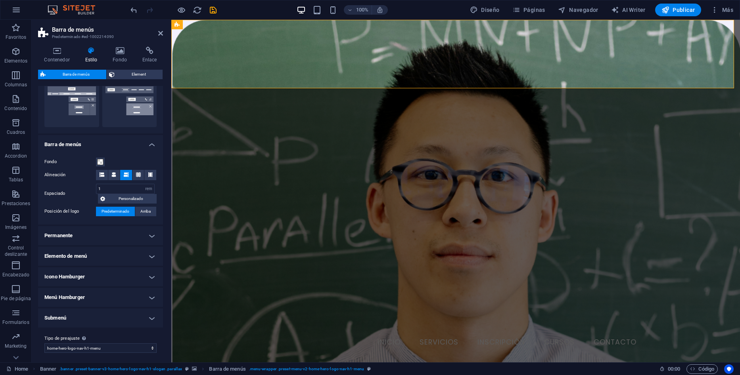
click at [137, 259] on h4 "Elemento de menú" at bounding box center [100, 256] width 125 height 19
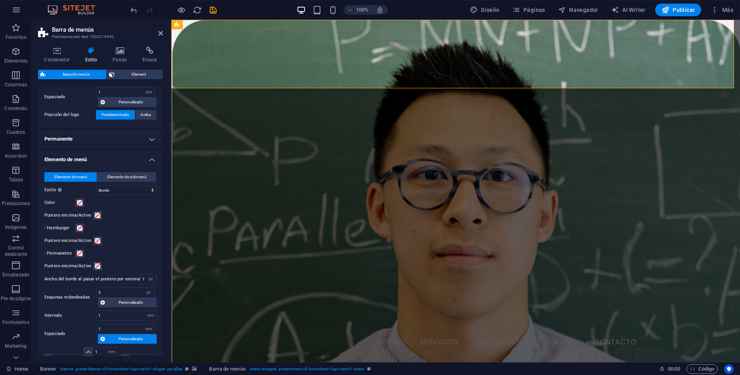
scroll to position [216, 0]
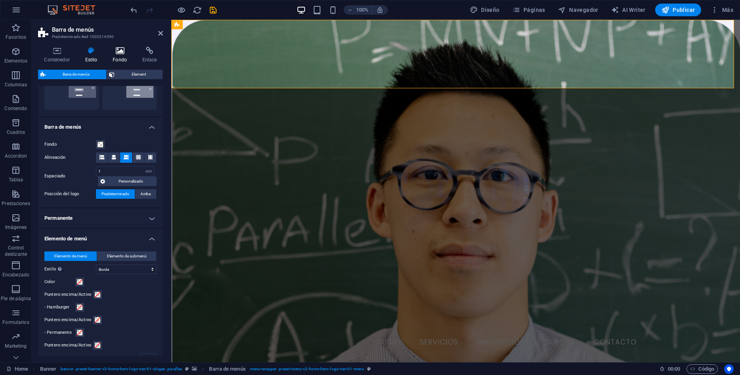
click at [123, 52] on icon at bounding box center [120, 51] width 27 height 8
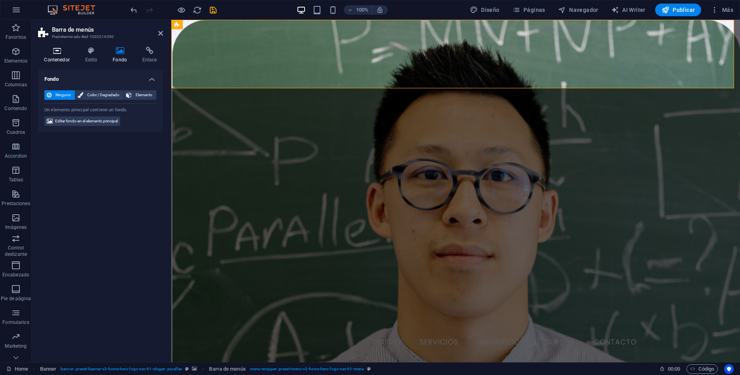
click at [59, 52] on icon at bounding box center [57, 51] width 38 height 8
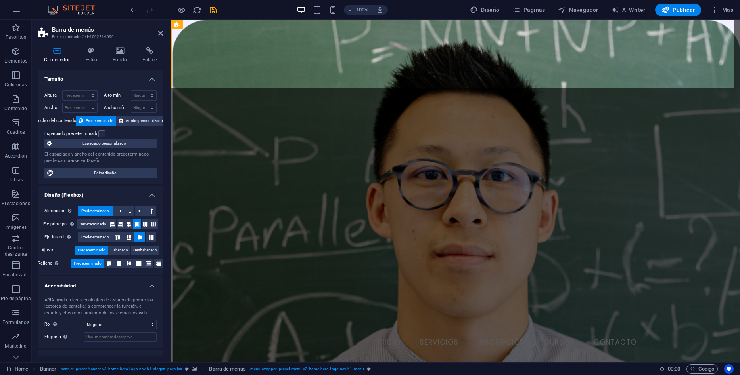
scroll to position [30, 0]
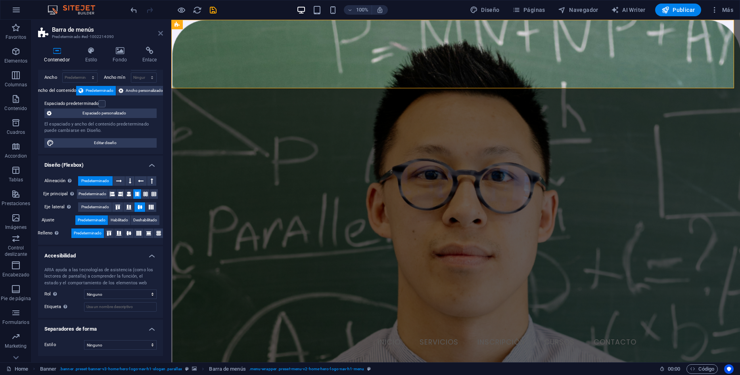
click at [159, 34] on icon at bounding box center [160, 33] width 5 height 6
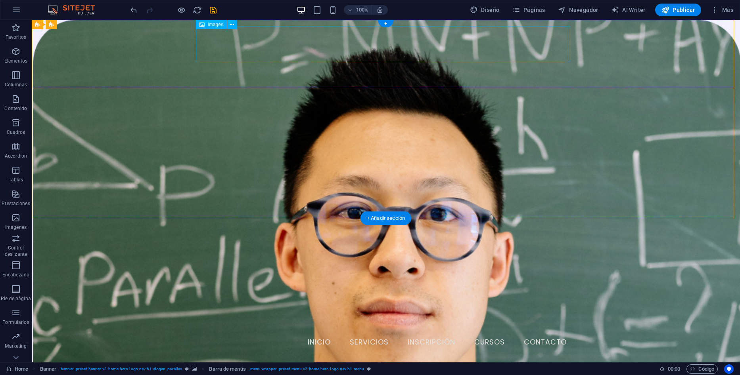
click at [228, 353] on figure at bounding box center [386, 371] width 374 height 36
click at [277, 333] on nav "Inicio Servicios Inscripción Cursos Contacto" at bounding box center [386, 343] width 374 height 20
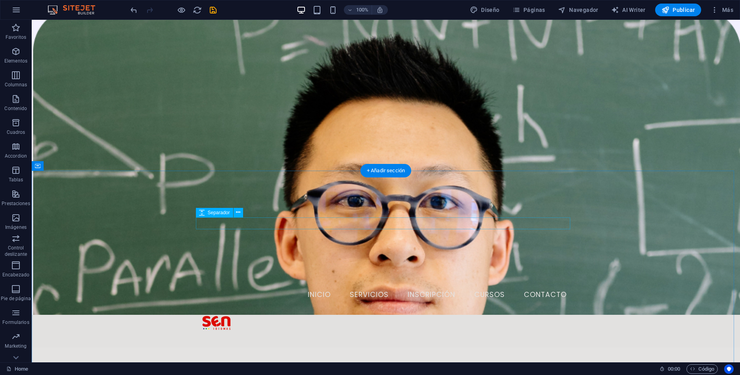
scroll to position [0, 0]
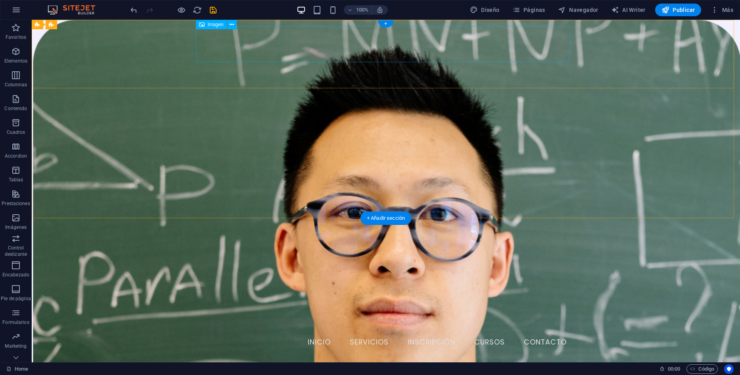
click at [223, 353] on figure at bounding box center [386, 371] width 374 height 36
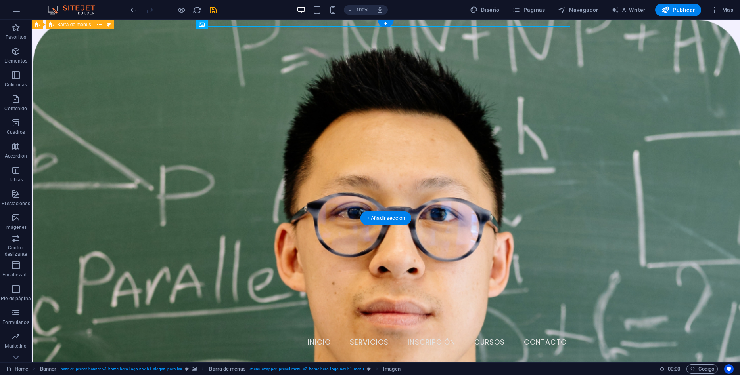
click at [110, 327] on div "Inicio Servicios Inscripción Cursos Contacto" at bounding box center [386, 361] width 708 height 69
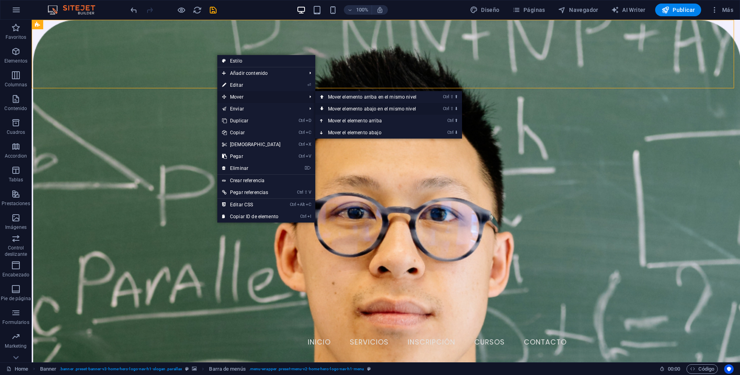
click at [367, 109] on link "Ctrl ⇧ ⬇ Mover elemento abajo en el mismo nivel" at bounding box center [373, 109] width 117 height 12
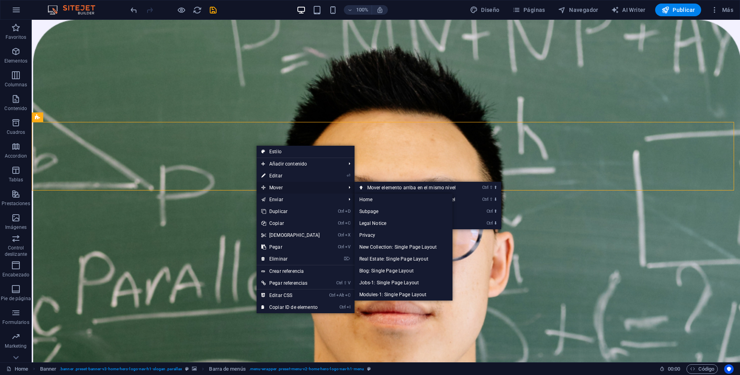
click at [287, 188] on span "Mover" at bounding box center [299, 188] width 86 height 12
click at [374, 186] on link "Ctrl ⇧ ⬆ Mover elemento arriba en el mismo nivel" at bounding box center [412, 188] width 117 height 12
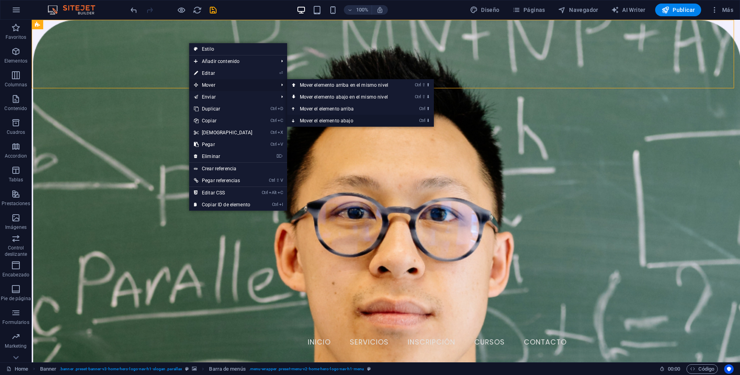
click at [333, 117] on link "Ctrl ⬇ Mover el elemento abajo" at bounding box center [345, 121] width 117 height 12
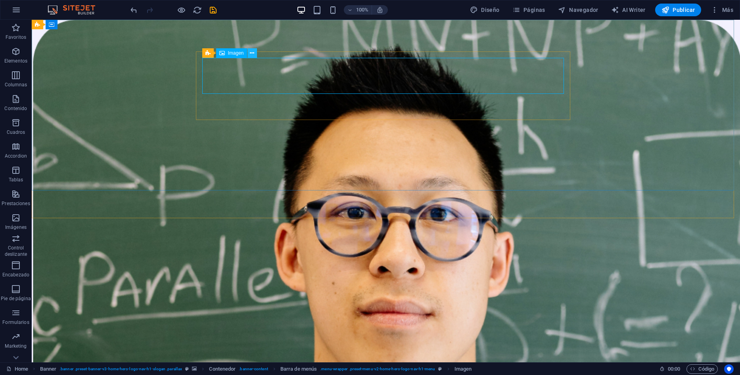
click at [250, 54] on icon at bounding box center [252, 53] width 4 height 8
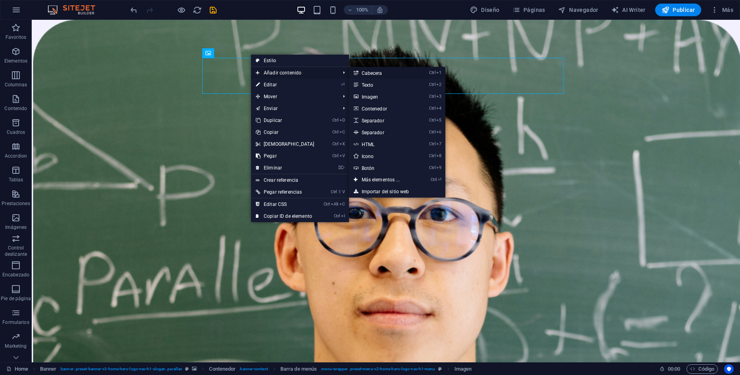
click at [379, 75] on link "Ctrl 1 Cabecera" at bounding box center [382, 73] width 67 height 12
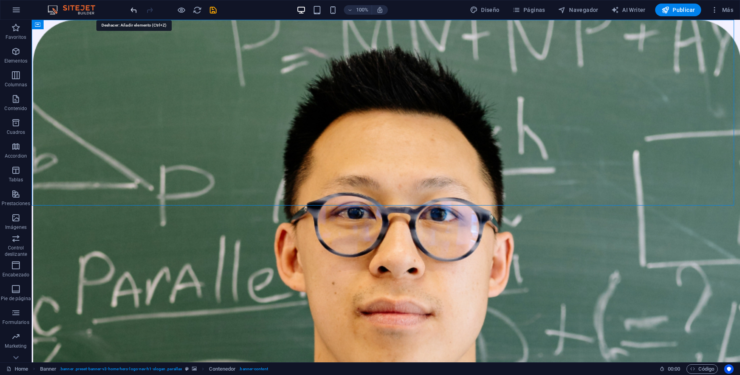
click at [134, 13] on icon "undo" at bounding box center [133, 10] width 9 height 9
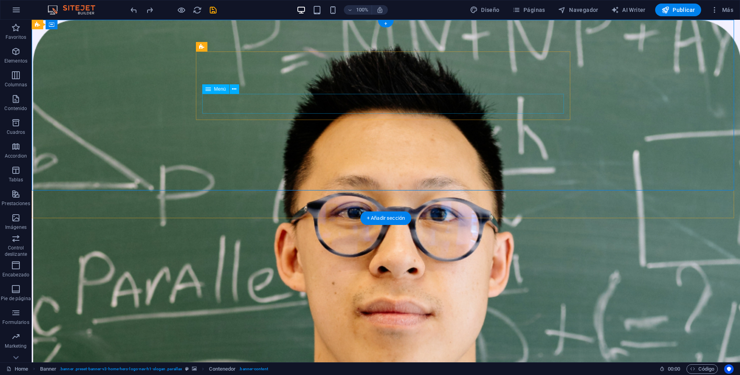
click at [380, 365] on nav "Inicio Servicios Inscripción Cursos Contacto" at bounding box center [386, 375] width 362 height 20
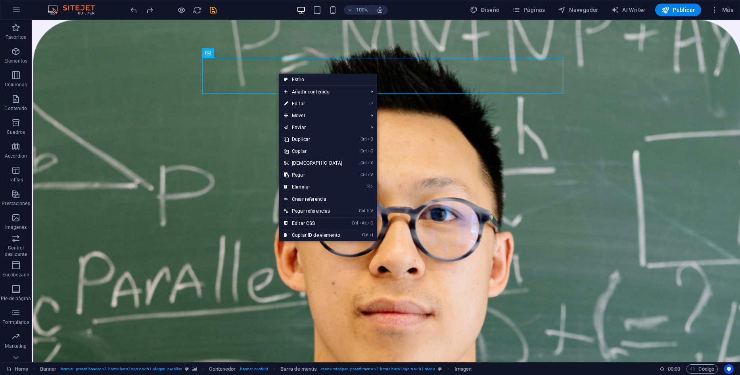
click at [312, 223] on link "Ctrl Alt C Editar CSS" at bounding box center [313, 224] width 68 height 12
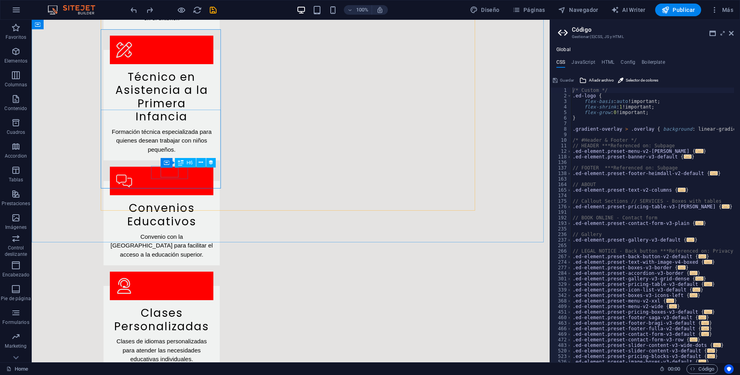
scroll to position [1031, 0]
